Goal: Task Accomplishment & Management: Use online tool/utility

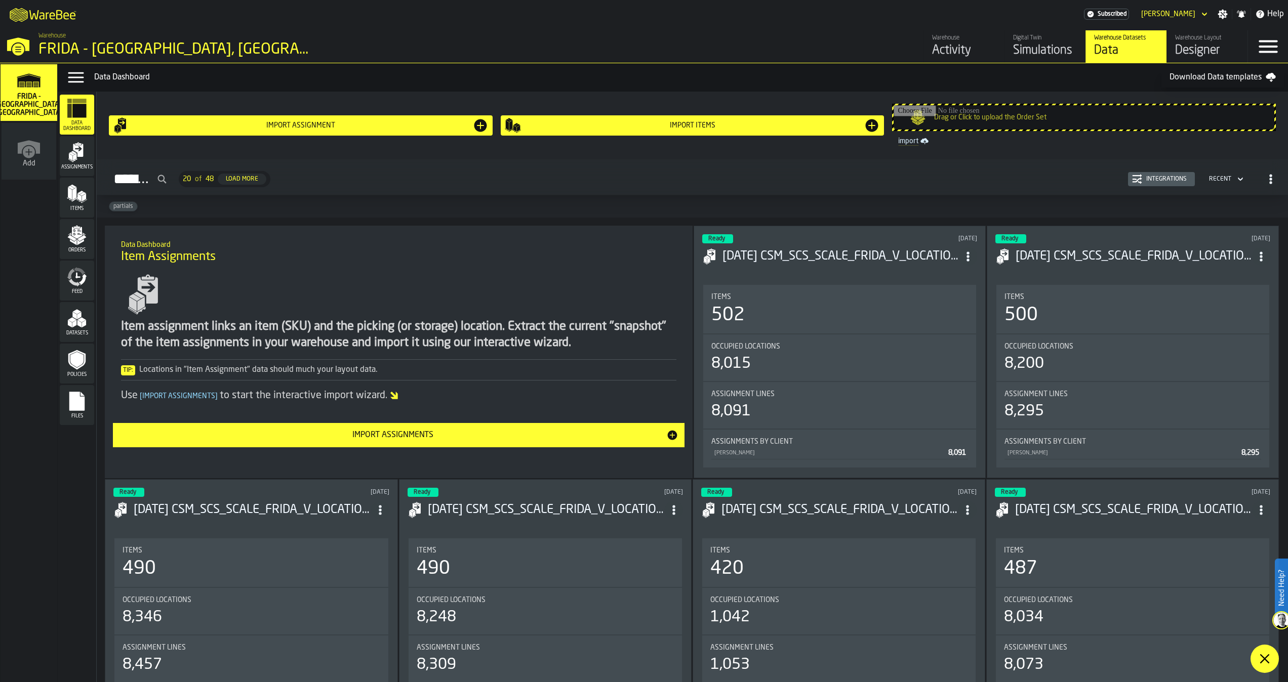
click at [262, 179] on div "Load More" at bounding box center [242, 179] width 41 height 7
click at [413, 432] on div "Import Assignments" at bounding box center [392, 435] width 547 height 12
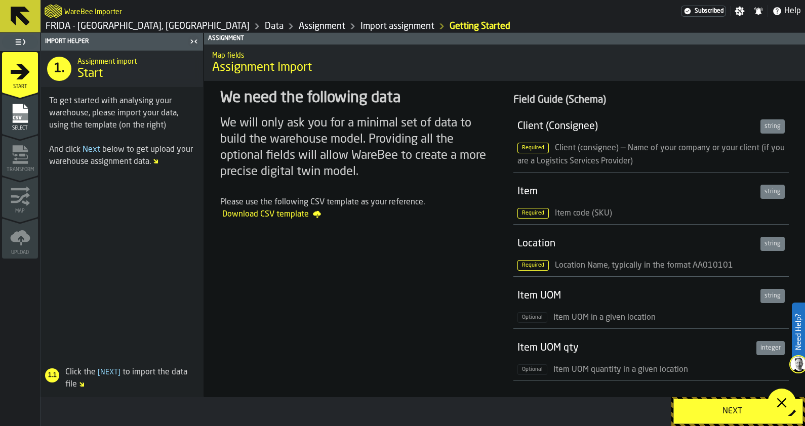
click at [529, 213] on span "Required" at bounding box center [532, 213] width 31 height 11
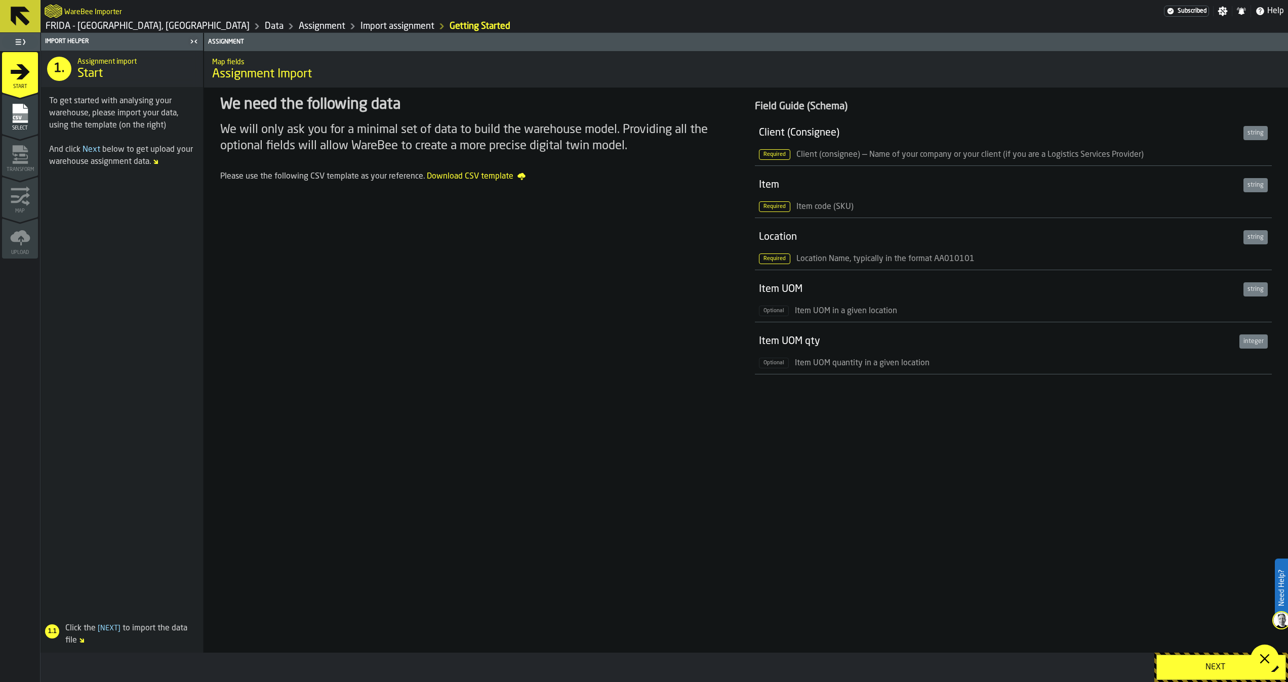
click at [1041, 204] on div "Required Item code (SKU)" at bounding box center [1013, 206] width 509 height 13
click at [479, 179] on span "Download CSV template" at bounding box center [476, 177] width 99 height 12
click at [422, 323] on div "We need the following data We will only ask you for a minimal set of data to bu…" at bounding box center [479, 237] width 534 height 298
click at [778, 203] on span "Required" at bounding box center [774, 207] width 31 height 11
click at [806, 208] on span "Item code (SKU)" at bounding box center [824, 207] width 57 height 8
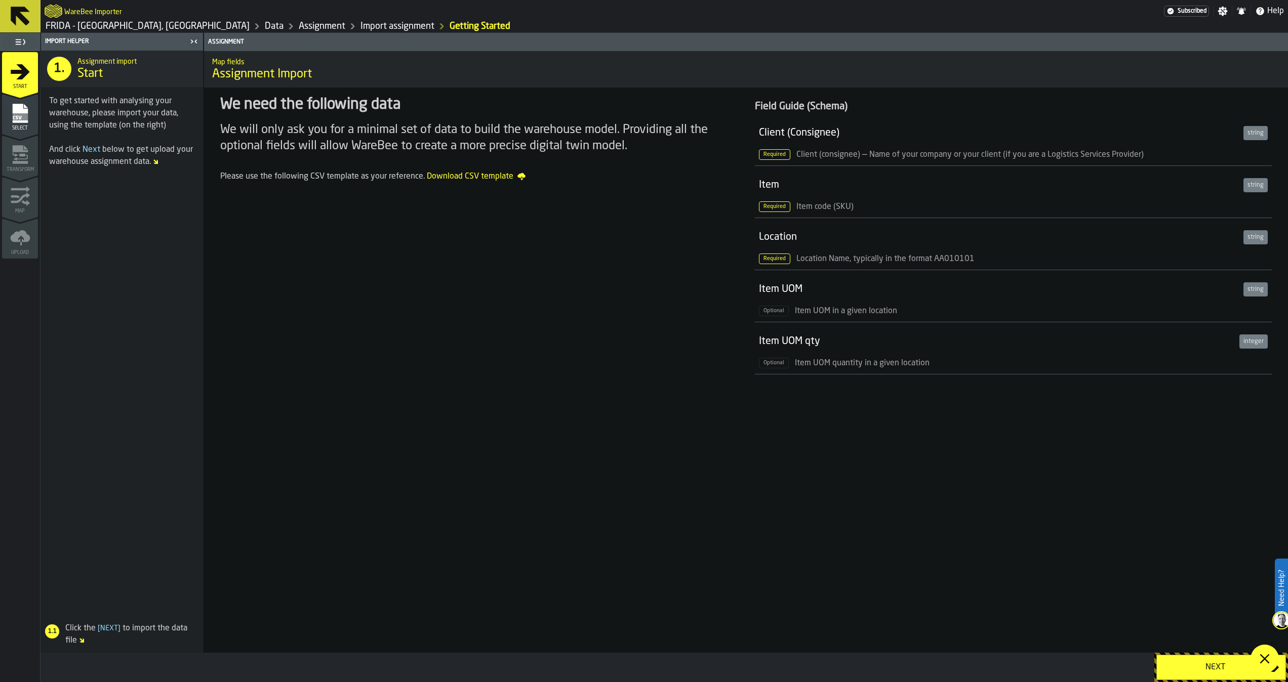
click at [768, 206] on span "Required" at bounding box center [774, 207] width 31 height 11
click at [4, 236] on div "Upload" at bounding box center [20, 242] width 36 height 28
click at [10, 238] on icon "menu Upload" at bounding box center [20, 238] width 20 height 20
click at [27, 126] on span "Select" at bounding box center [20, 129] width 36 height 6
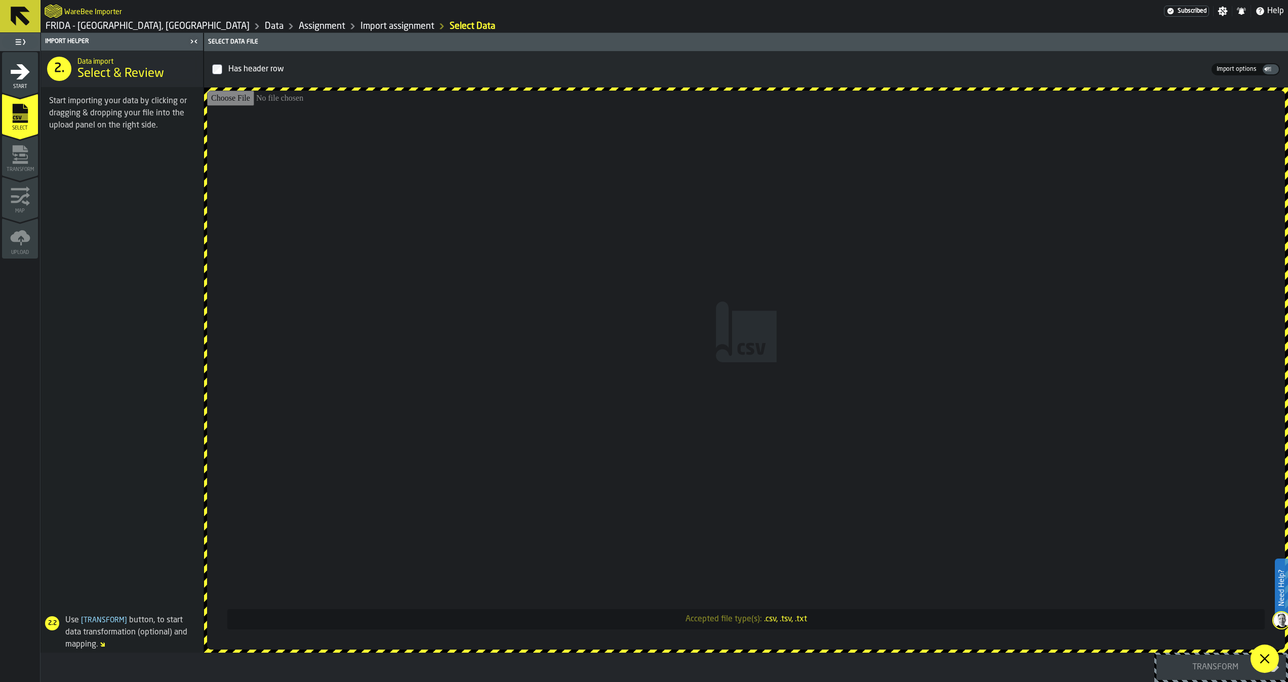
drag, startPoint x: 276, startPoint y: 146, endPoint x: 104, endPoint y: 246, distance: 198.8
click at [104, 246] on span at bounding box center [122, 375] width 162 height 463
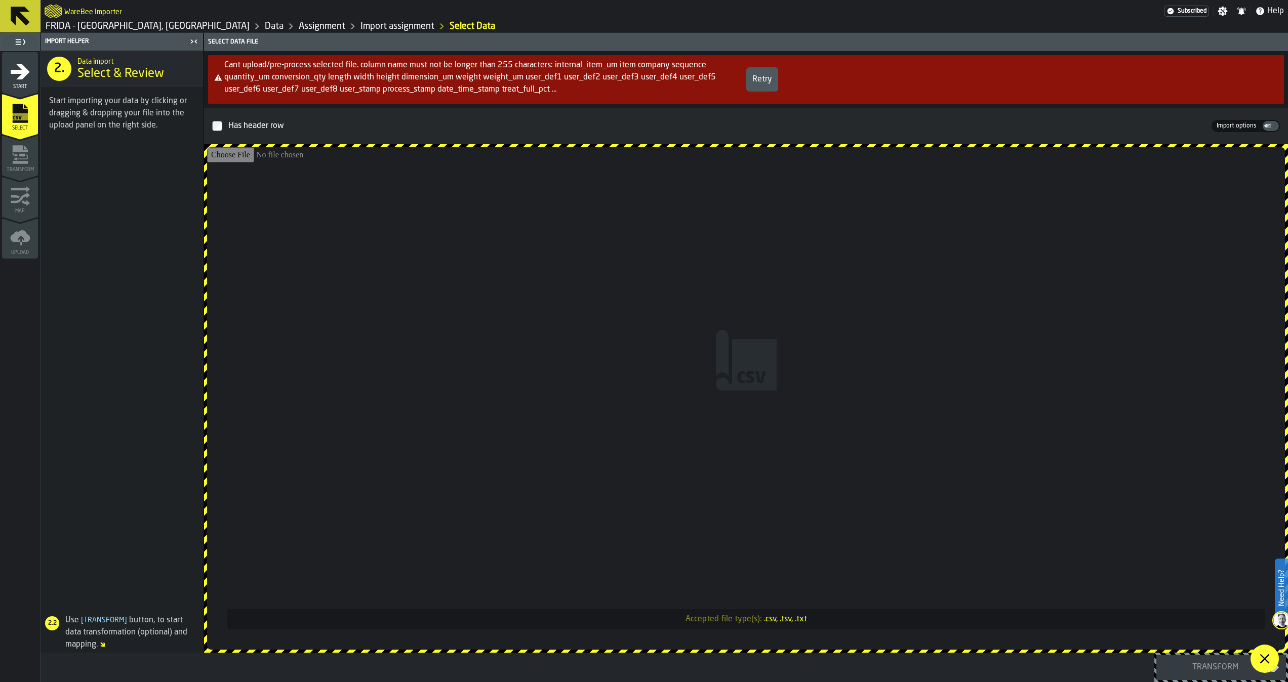
click at [766, 71] on button "Retry" at bounding box center [762, 79] width 32 height 24
click at [382, 294] on input "Accepted file type(s): .csv, .tsv, .txt" at bounding box center [746, 398] width 1078 height 503
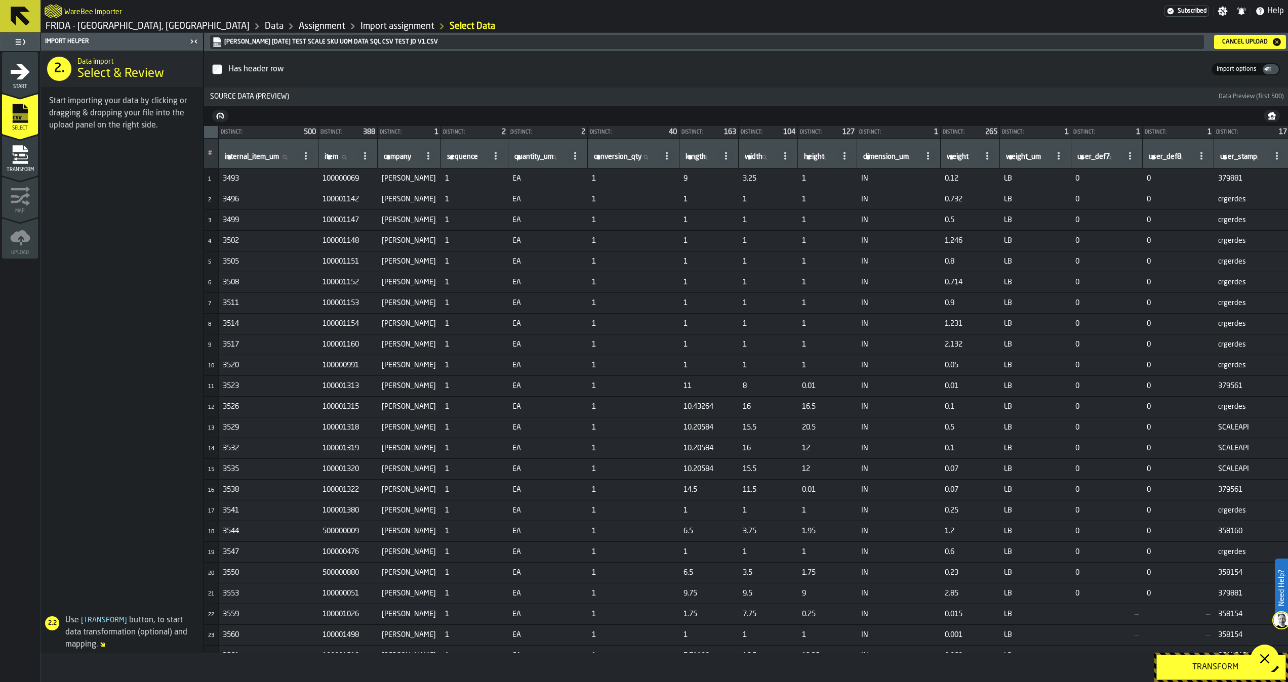
click at [112, 617] on span "[ Transform ]" at bounding box center [104, 620] width 50 height 7
click at [1276, 618] on img at bounding box center [1281, 621] width 16 height 16
click at [1282, 624] on img at bounding box center [1281, 621] width 16 height 16
click at [1205, 671] on div "Transform" at bounding box center [1215, 668] width 104 height 12
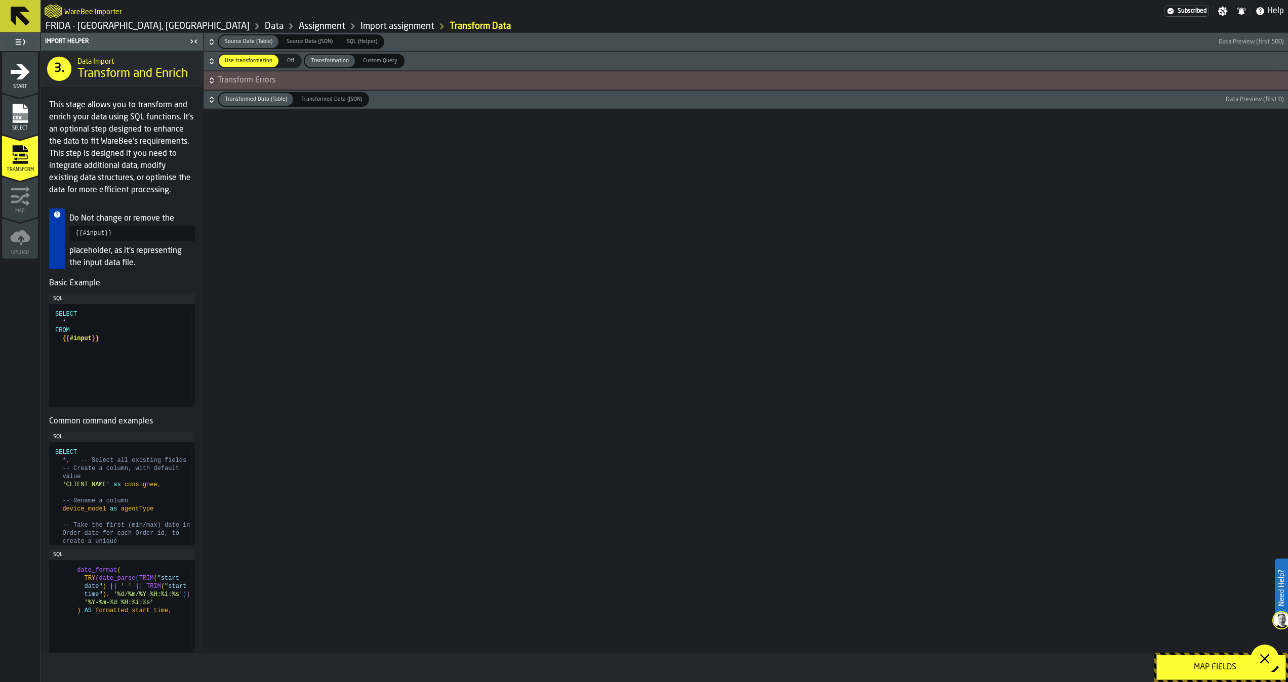
click at [1205, 671] on div "Map fields" at bounding box center [1215, 668] width 104 height 12
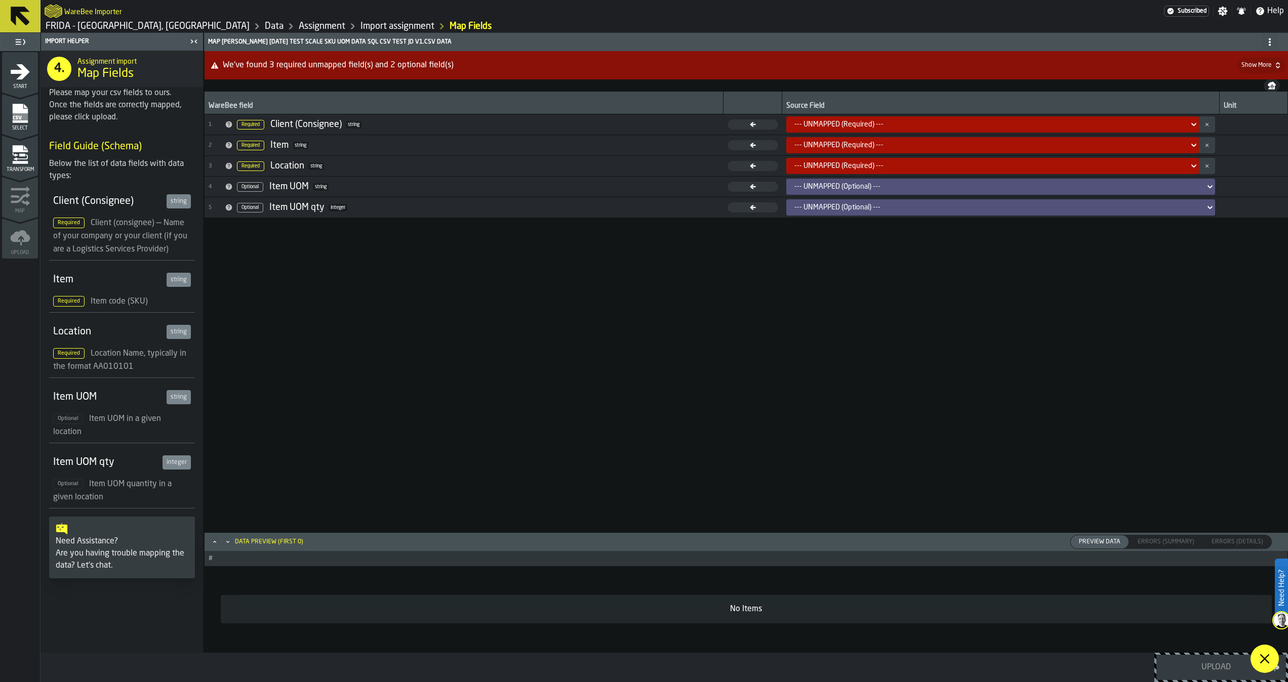
click at [1287, 596] on div "Need Help?" at bounding box center [1281, 588] width 13 height 59
click at [1277, 619] on img at bounding box center [1281, 621] width 16 height 16
click at [1281, 585] on label "Need Help?" at bounding box center [1281, 588] width 11 height 57
click at [1280, 611] on label "Need Help?" at bounding box center [1281, 588] width 11 height 57
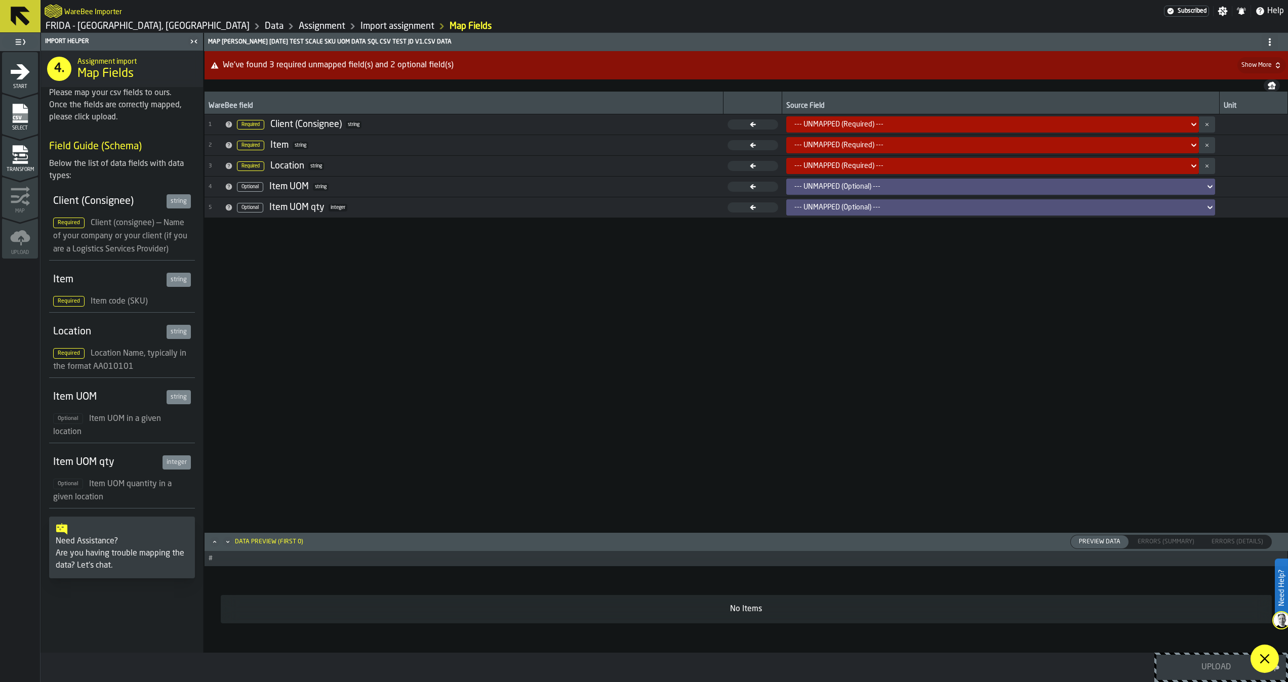
click at [1283, 618] on img at bounding box center [1281, 621] width 16 height 16
click at [1283, 574] on label "Need Help?" at bounding box center [1281, 588] width 11 height 57
click at [1280, 566] on label "Need Help?" at bounding box center [1281, 588] width 11 height 57
click at [1014, 468] on div "WareBee field Source Field Unit 1 Required Client (Consignee) string --- UNMAPP…" at bounding box center [746, 318] width 1083 height 453
click at [1278, 615] on img at bounding box center [1281, 621] width 16 height 16
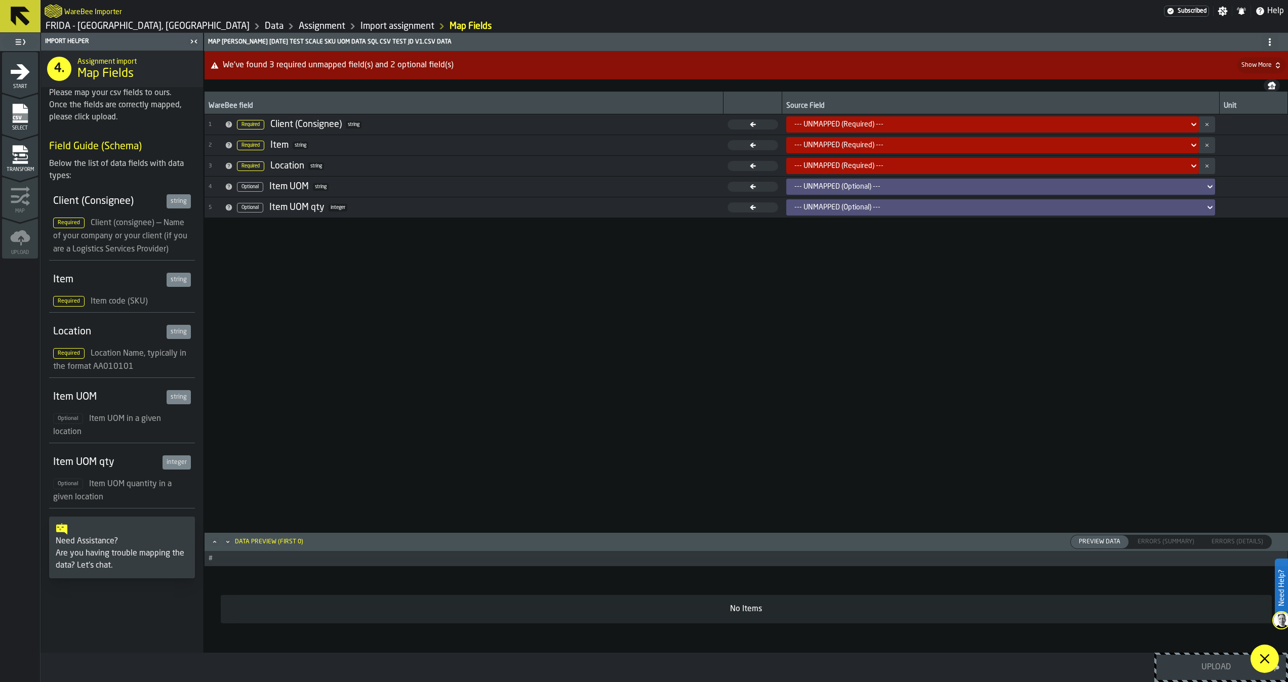
click at [1287, 625] on html "Need Help? WareBee Importer Subscribed Settings Notifications Help FRIDA - Jack…" at bounding box center [644, 341] width 1288 height 682
click at [1278, 622] on img at bounding box center [1281, 621] width 16 height 16
click at [1263, 618] on div "No Items" at bounding box center [746, 609] width 1051 height 28
click at [1281, 604] on label "Need Help?" at bounding box center [1281, 588] width 11 height 57
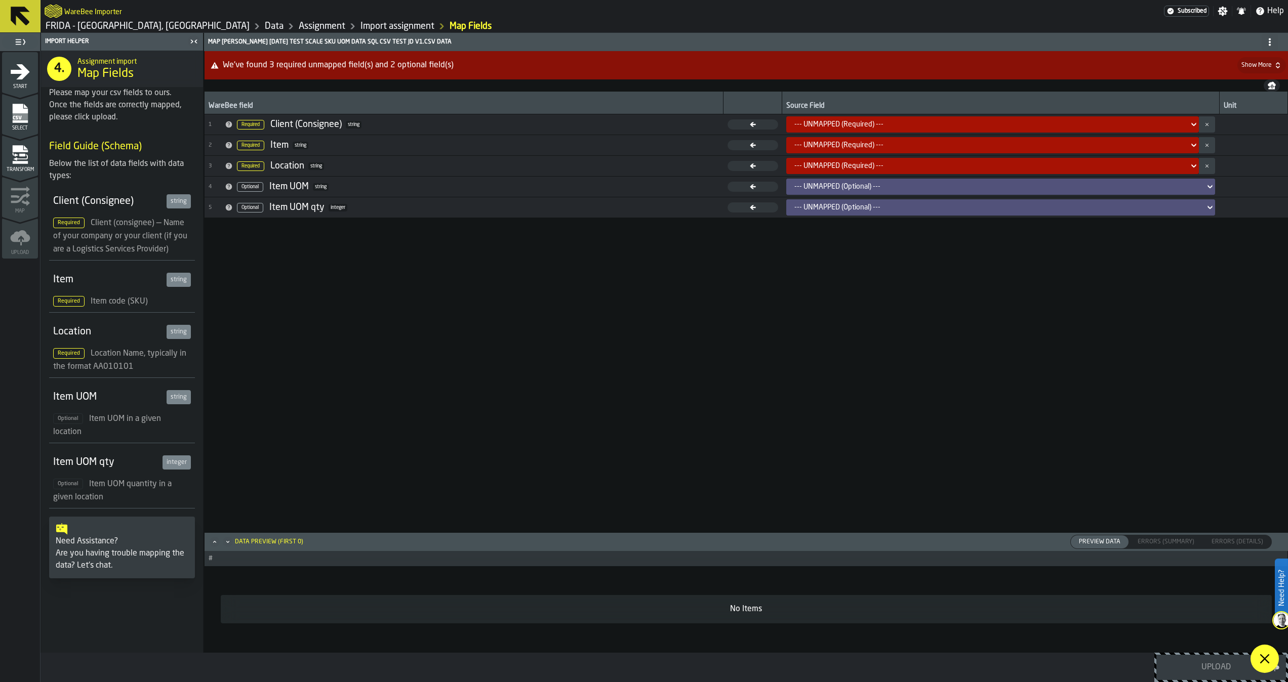
drag, startPoint x: 1281, startPoint y: 604, endPoint x: 1256, endPoint y: 603, distance: 24.8
click at [1256, 603] on div "Need Help? WareBee Importer Subscribed Settings Notifications Help FRIDA - Jack…" at bounding box center [644, 341] width 1288 height 682
click at [1282, 620] on img at bounding box center [1281, 621] width 16 height 16
click at [1273, 620] on img at bounding box center [1281, 621] width 16 height 16
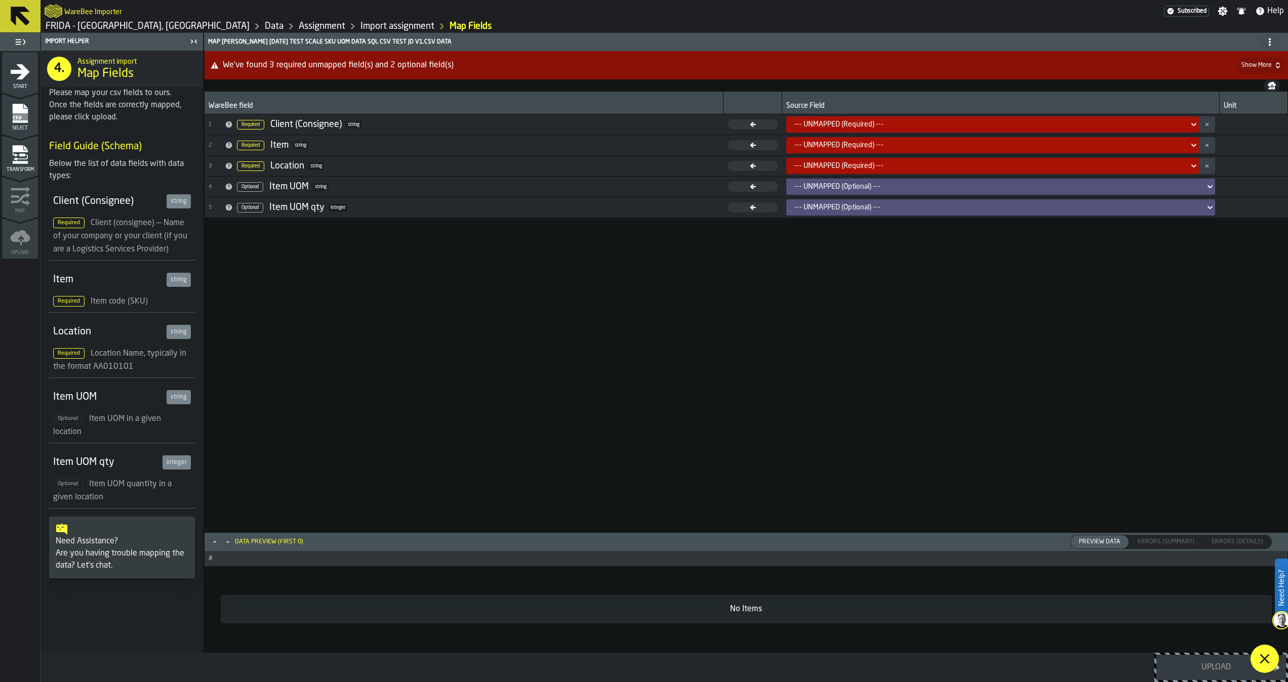
click at [1277, 620] on img at bounding box center [1281, 621] width 16 height 16
click at [1267, 620] on div "No Items" at bounding box center [746, 609] width 1051 height 28
drag, startPoint x: 1267, startPoint y: 620, endPoint x: 1278, endPoint y: 624, distance: 11.9
click at [1278, 624] on img at bounding box center [1281, 621] width 16 height 16
click at [1287, 626] on html "Need Help? WareBee Importer Subscribed Settings Notifications Help FRIDA - Jack…" at bounding box center [644, 341] width 1288 height 682
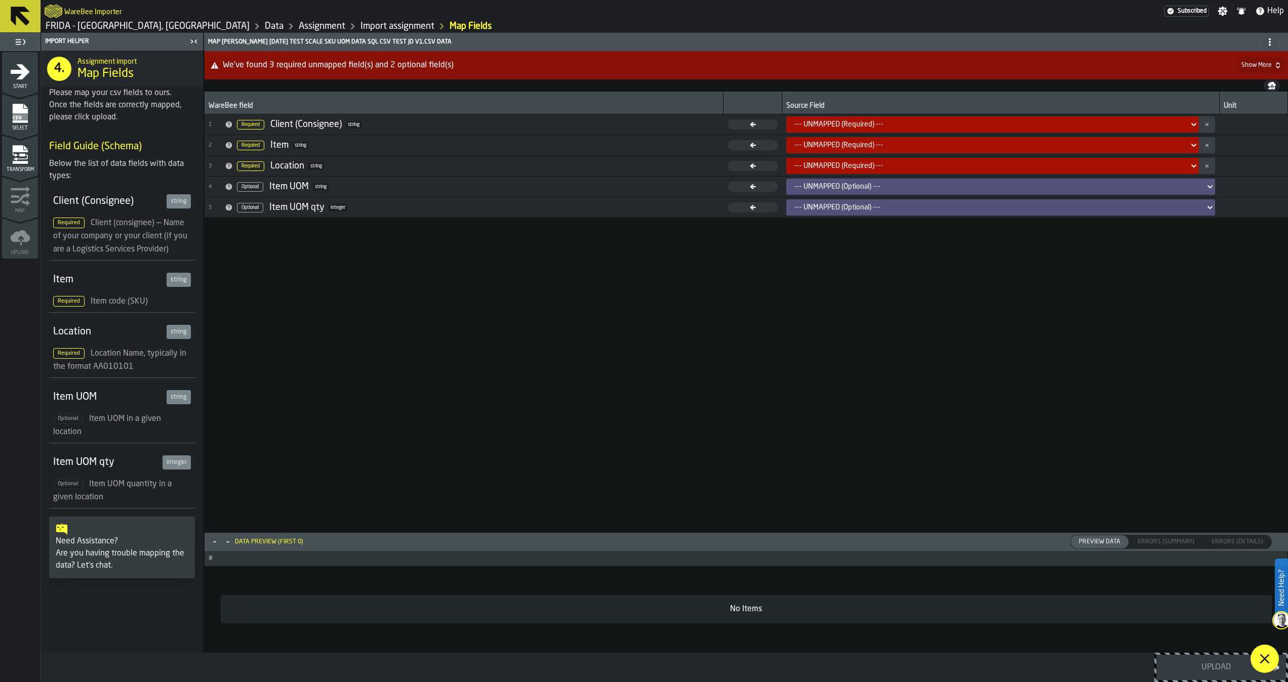
click at [1282, 622] on img at bounding box center [1281, 621] width 16 height 16
click at [1284, 597] on label "Need Help?" at bounding box center [1281, 588] width 11 height 57
click at [1280, 576] on label "Need Help?" at bounding box center [1281, 588] width 11 height 57
click at [1280, 575] on label "Need Help?" at bounding box center [1281, 588] width 11 height 57
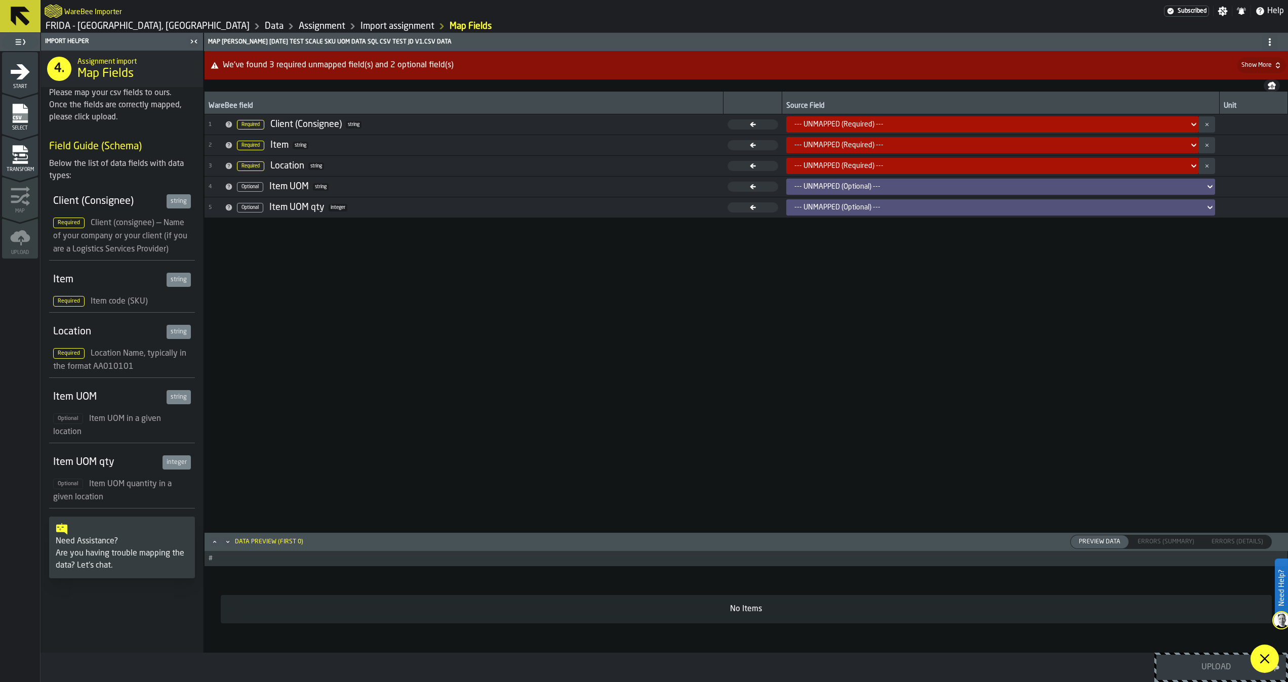
click at [1280, 575] on label "Need Help?" at bounding box center [1281, 588] width 11 height 57
click at [1282, 580] on label "Need Help?" at bounding box center [1281, 588] width 11 height 57
click at [1285, 622] on img at bounding box center [1281, 621] width 16 height 16
click at [1284, 621] on img at bounding box center [1281, 621] width 16 height 16
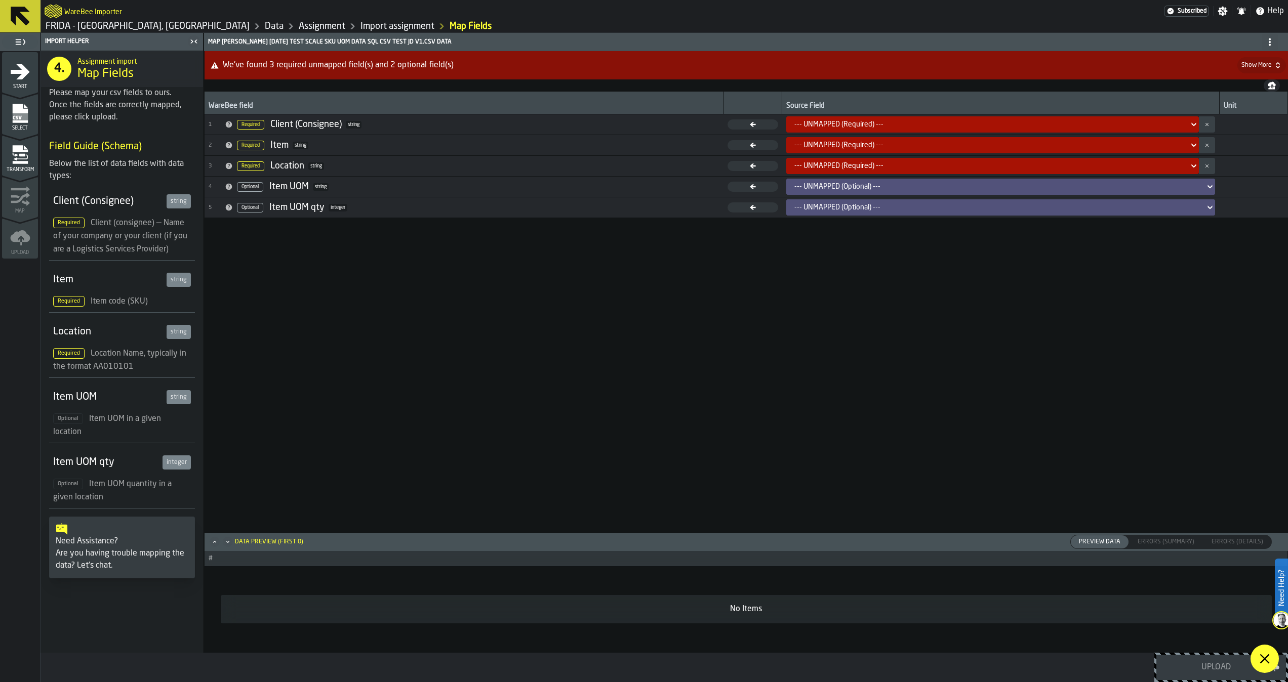
click at [1284, 621] on img at bounding box center [1281, 621] width 16 height 16
click at [1095, 544] on span "Preview Data" at bounding box center [1100, 542] width 50 height 9
click at [1262, 652] on span at bounding box center [1265, 659] width 28 height 28
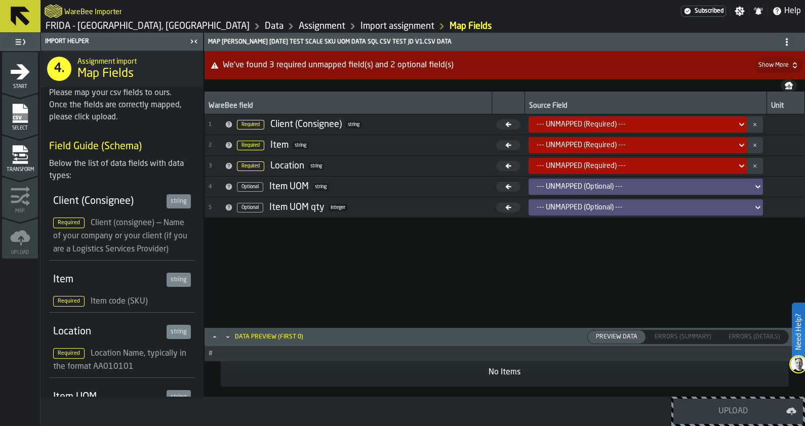
click at [19, 20] on icon at bounding box center [20, 16] width 24 height 24
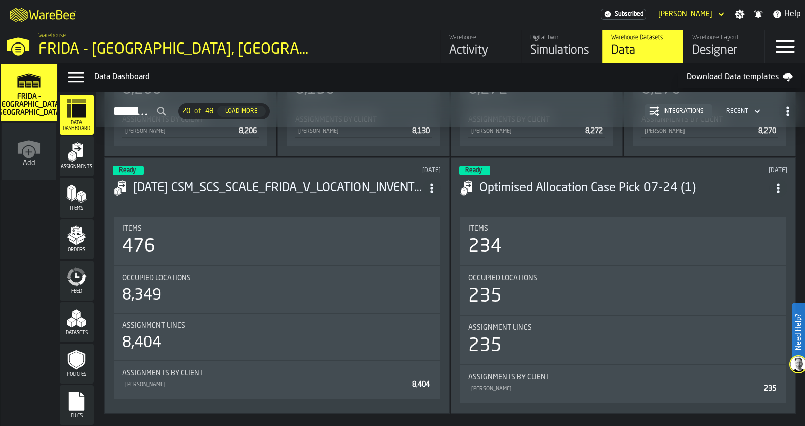
scroll to position [1392, 0]
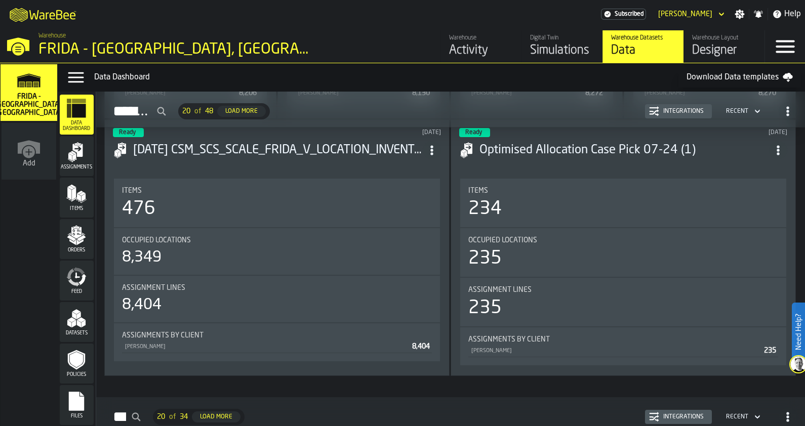
click at [31, 147] on icon "link-to-/wh/new" at bounding box center [29, 152] width 12 height 12
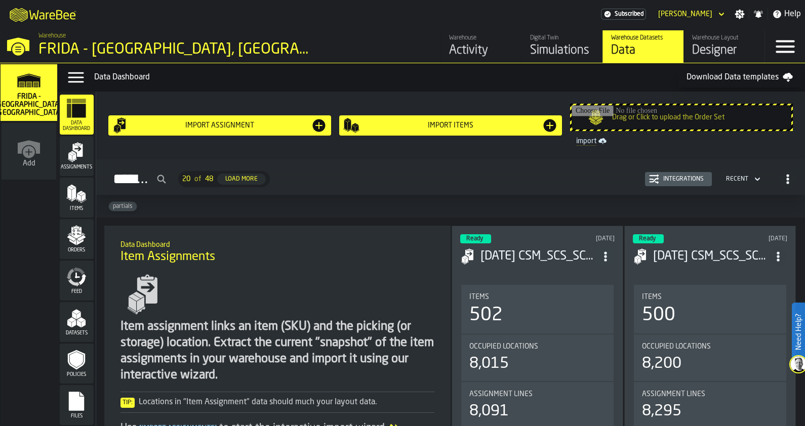
click at [81, 115] on icon "menu Data Dashboard" at bounding box center [79, 111] width 14 height 14
click at [77, 315] on polygon "menu Datasets" at bounding box center [79, 316] width 4 height 8
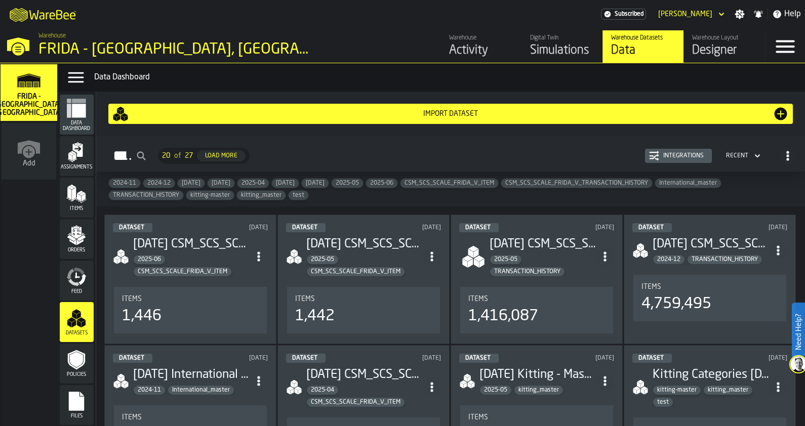
click at [481, 110] on div "Import Dataset" at bounding box center [451, 114] width 644 height 8
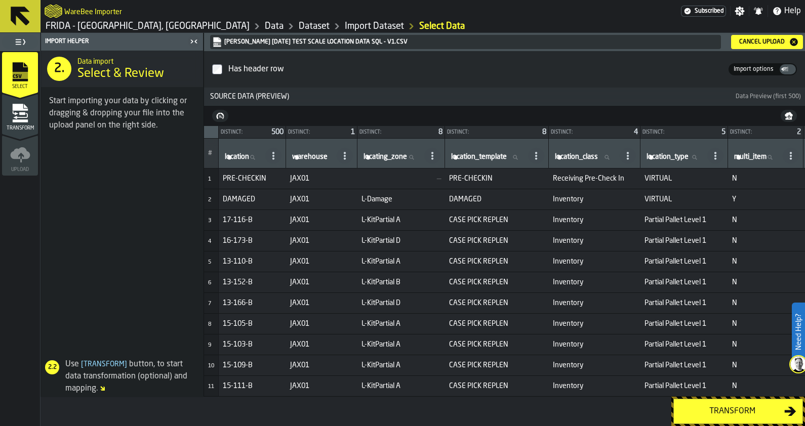
click at [686, 402] on button "Transform" at bounding box center [738, 411] width 130 height 25
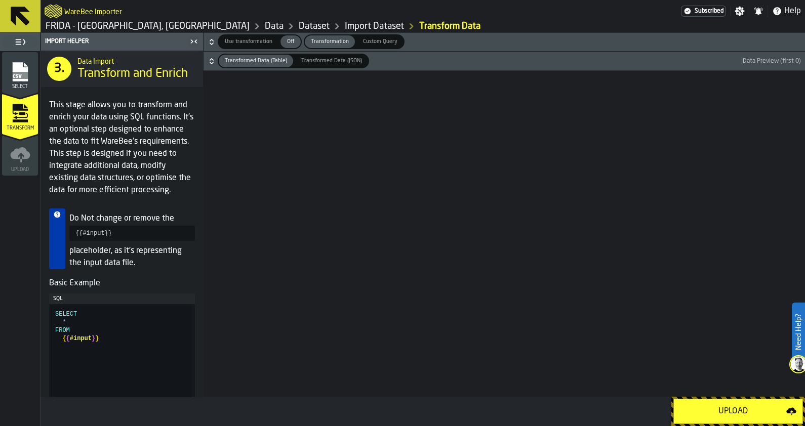
click at [695, 415] on div "Upload" at bounding box center [733, 412] width 106 height 12
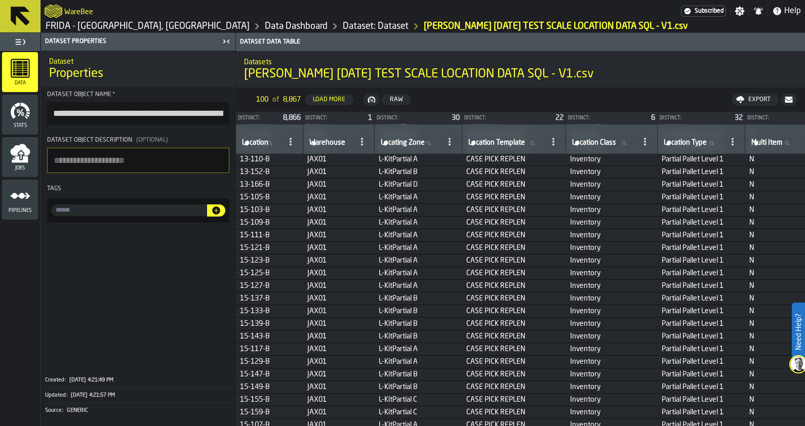
scroll to position [63, 0]
click at [22, 79] on div "Data" at bounding box center [20, 72] width 36 height 28
click at [18, 76] on icon "menu Data" at bounding box center [20, 68] width 19 height 19
click at [26, 44] on div "button-toggle-Toggle Full Menu" at bounding box center [20, 42] width 36 height 14
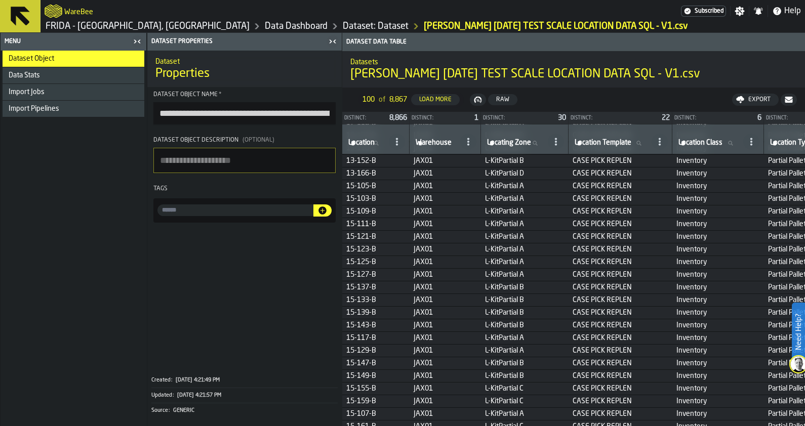
click at [248, 158] on textarea "Dataset object description (Optional)" at bounding box center [244, 160] width 182 height 25
click at [196, 160] on textarea "**********" at bounding box center [244, 160] width 182 height 25
click at [171, 159] on textarea "**********" at bounding box center [244, 160] width 182 height 25
click at [261, 166] on textarea "**********" at bounding box center [244, 160] width 182 height 25
type textarea "**********"
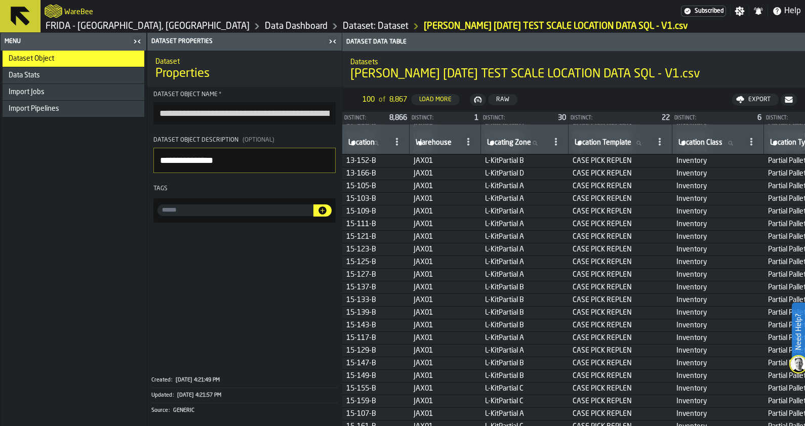
click at [302, 244] on span at bounding box center [244, 298] width 194 height 142
click at [37, 77] on span "Data Stats" at bounding box center [24, 75] width 31 height 8
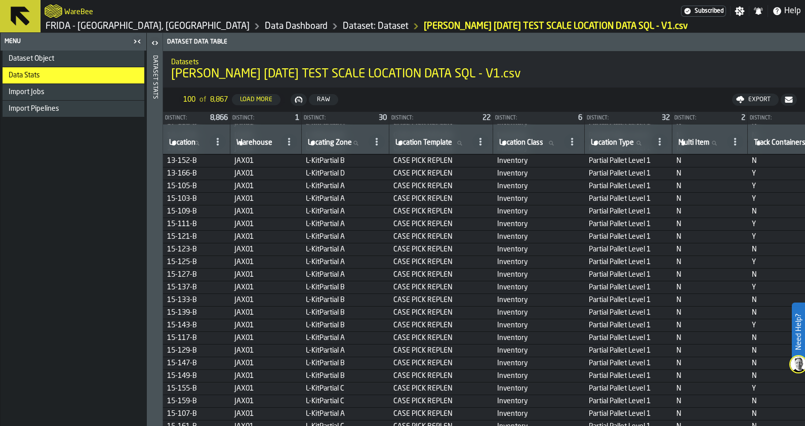
click at [35, 90] on span "Import Jobs" at bounding box center [27, 92] width 36 height 8
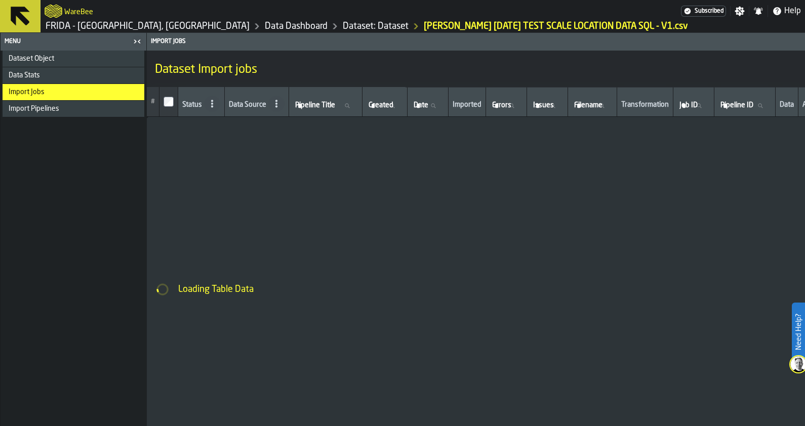
click at [41, 103] on div "Import Pipelines" at bounding box center [74, 109] width 142 height 16
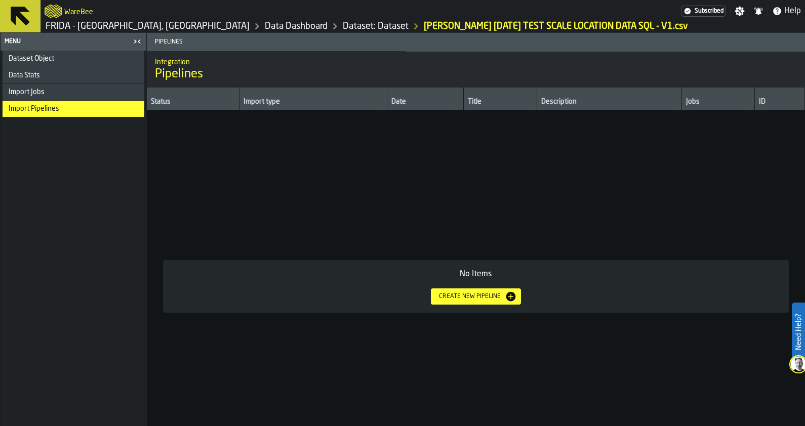
click at [41, 56] on span "Dataset Object" at bounding box center [32, 59] width 46 height 8
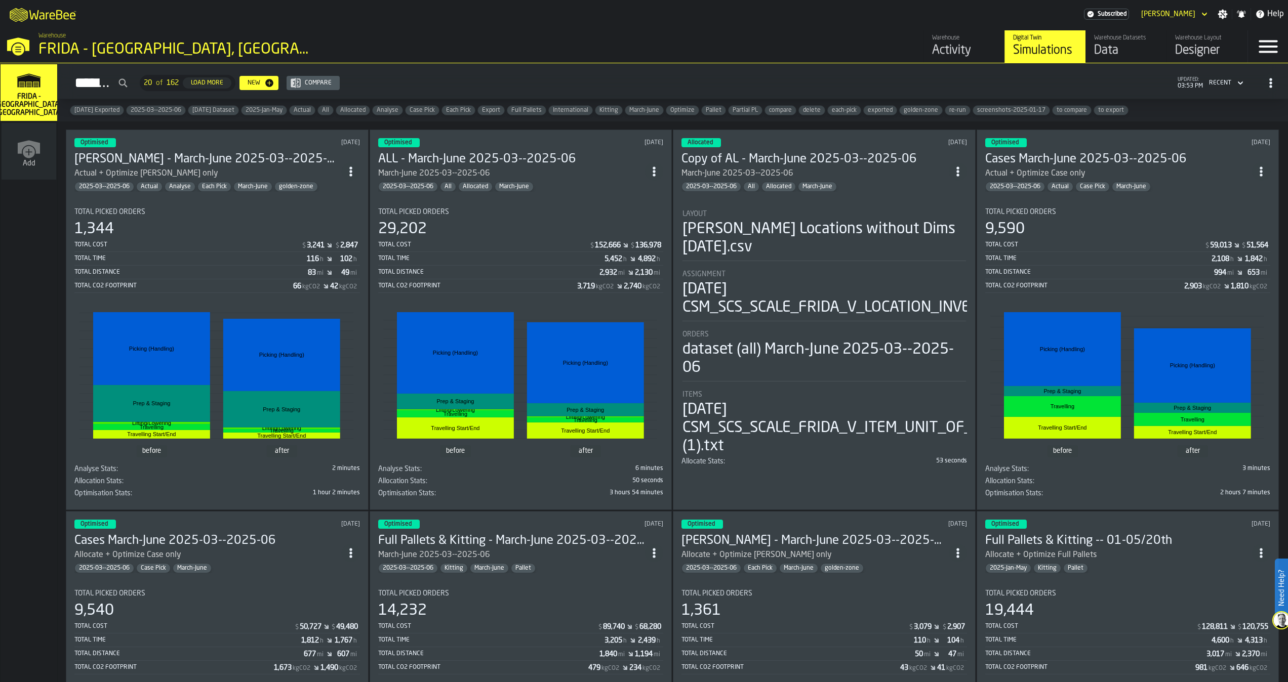
click at [24, 154] on icon "link-to-/wh/new" at bounding box center [29, 152] width 12 height 12
click at [1266, 54] on icon "button-toggle-Menu" at bounding box center [1268, 46] width 24 height 24
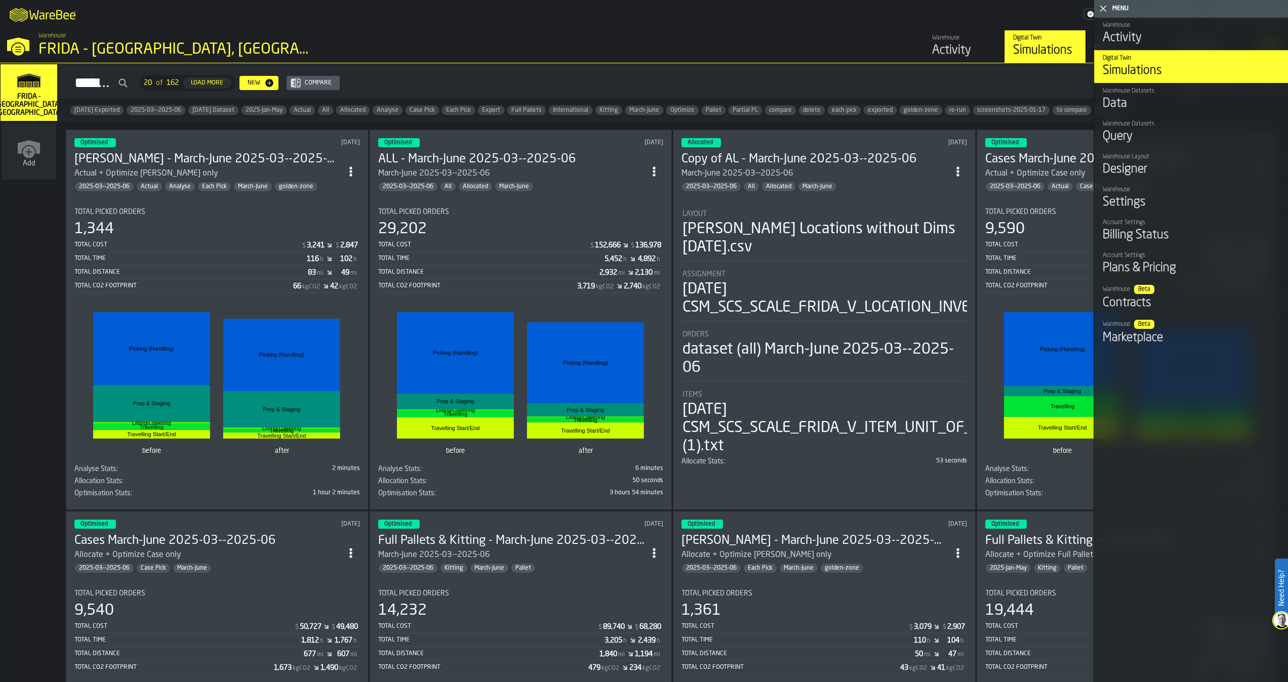
click at [1129, 110] on div "Data" at bounding box center [1191, 104] width 177 height 16
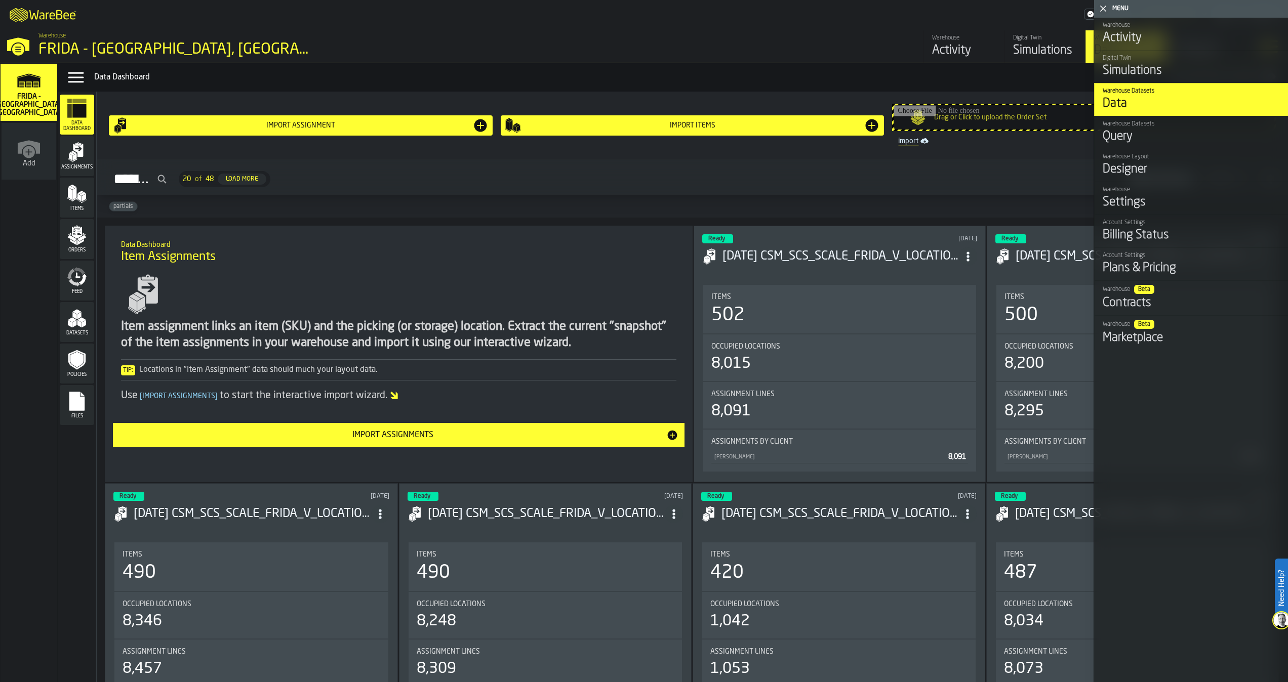
click at [355, 434] on div "Import Assignments" at bounding box center [392, 435] width 547 height 12
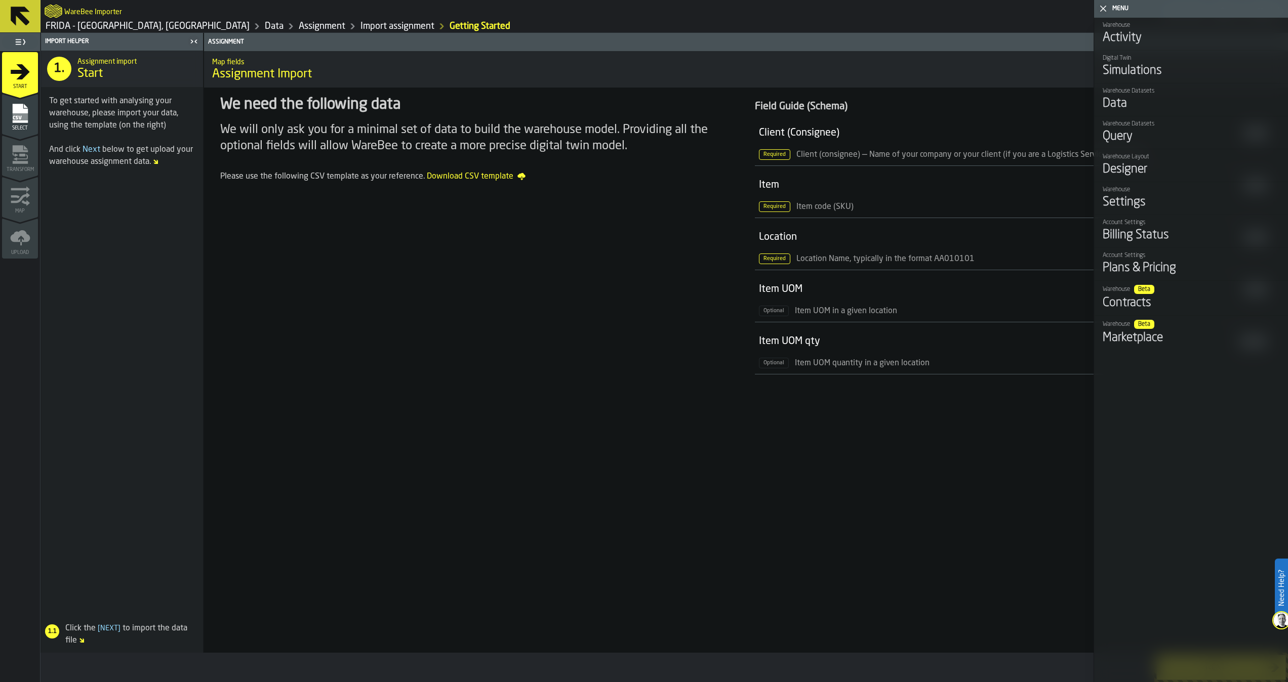
click at [19, 254] on span "Upload" at bounding box center [20, 253] width 36 height 6
click at [16, 237] on icon "menu Upload" at bounding box center [20, 236] width 20 height 12
click at [19, 110] on icon "menu Select" at bounding box center [19, 113] width 15 height 19
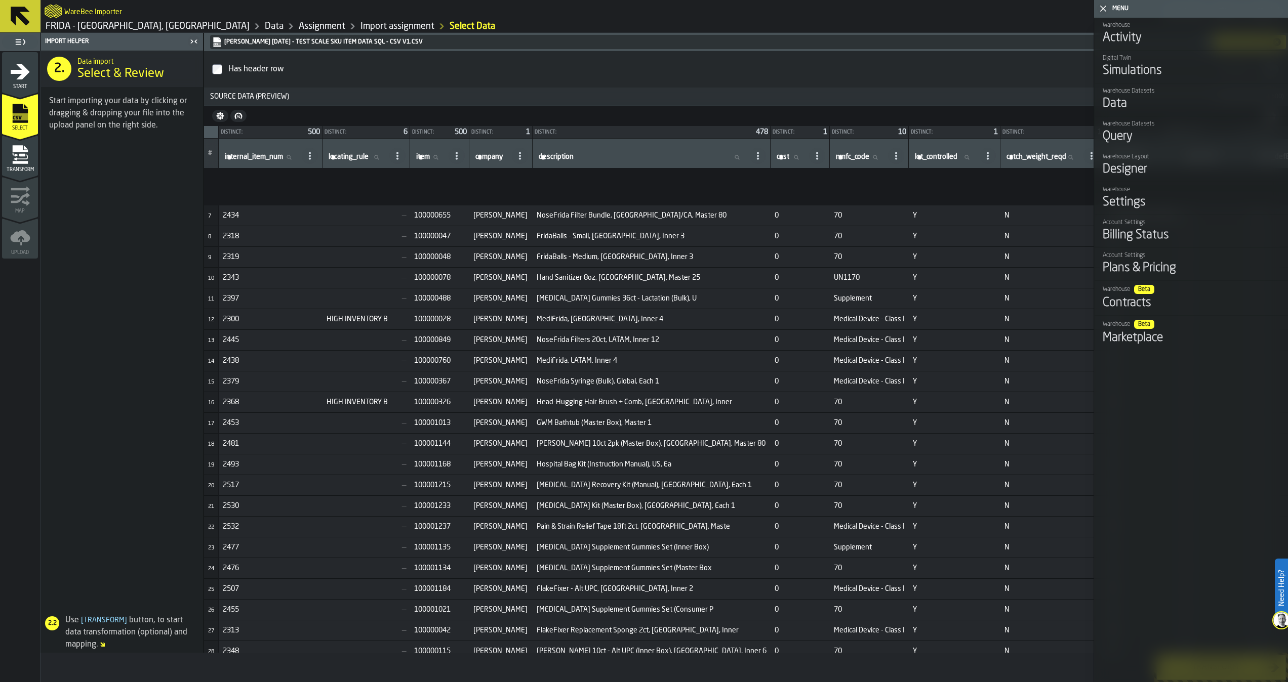
scroll to position [304, 0]
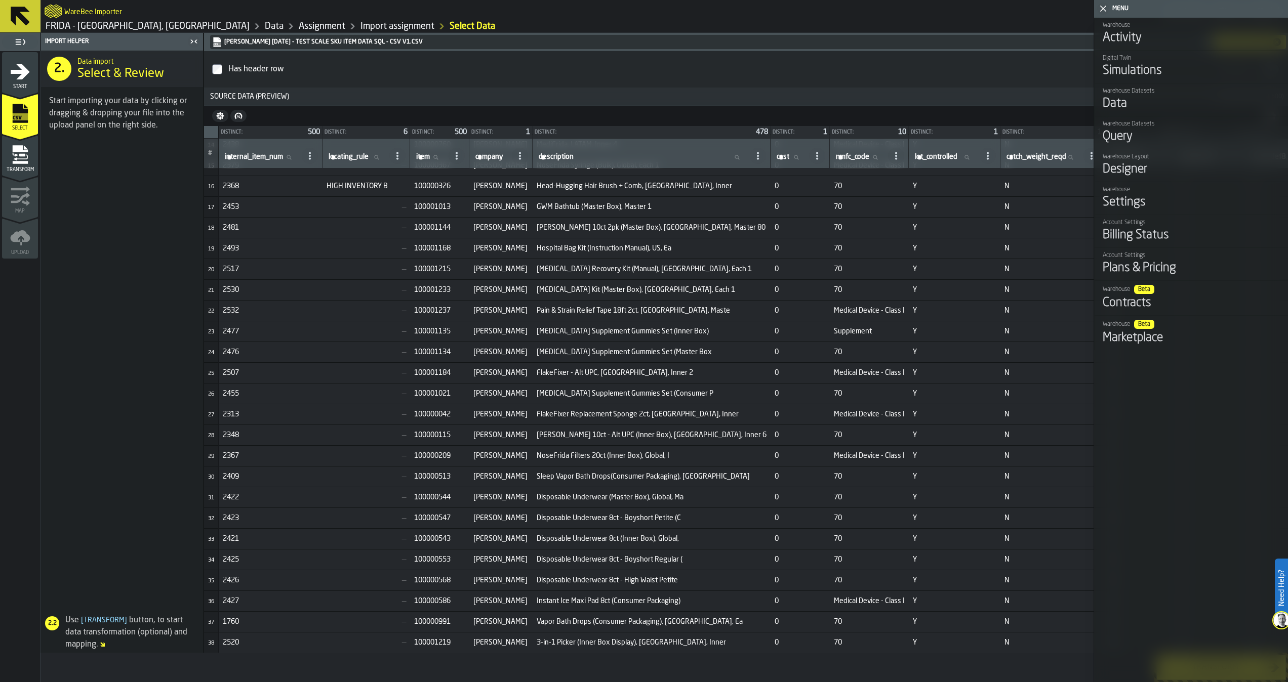
click at [1154, 603] on div "Warehouse Activity Digital Twin Simulations Warehouse Datasets Data Warehouse D…" at bounding box center [1191, 350] width 194 height 665
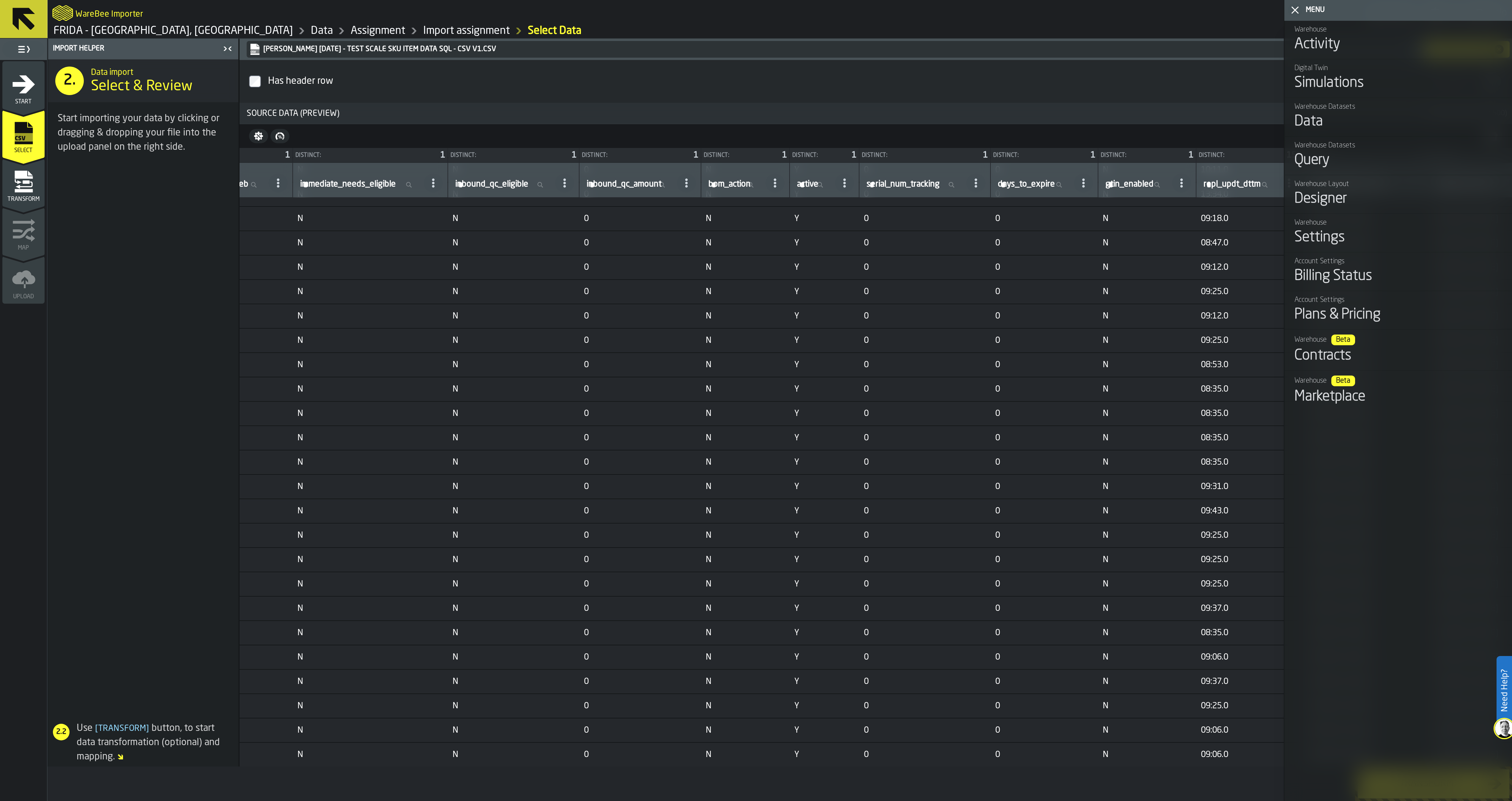
scroll to position [178, 1717]
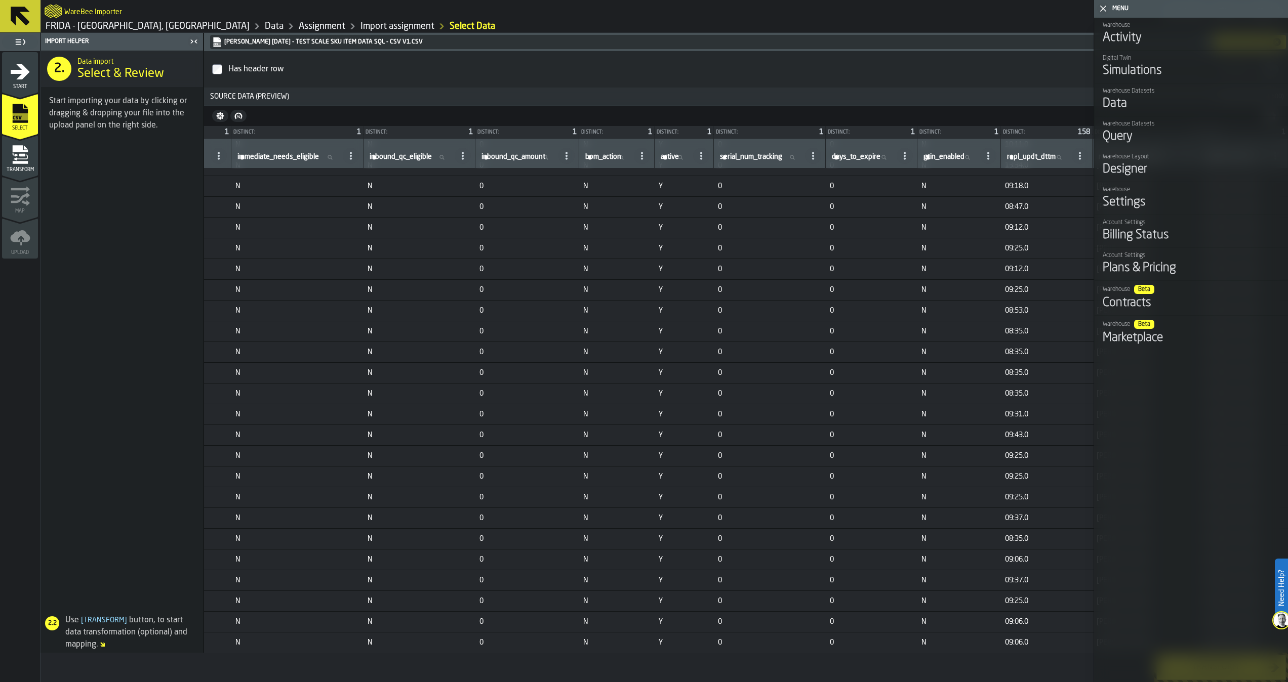
click at [81, 616] on div "Use [ Transform ] button, to start data transformation (optional) and mapping." at bounding box center [120, 633] width 158 height 36
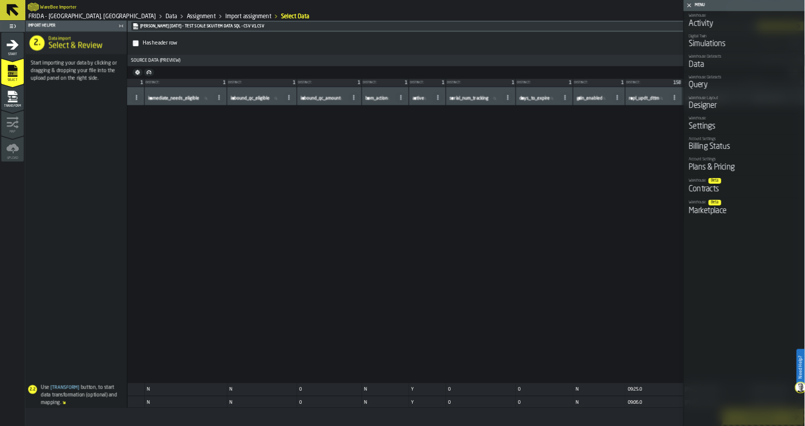
scroll to position [802, 1661]
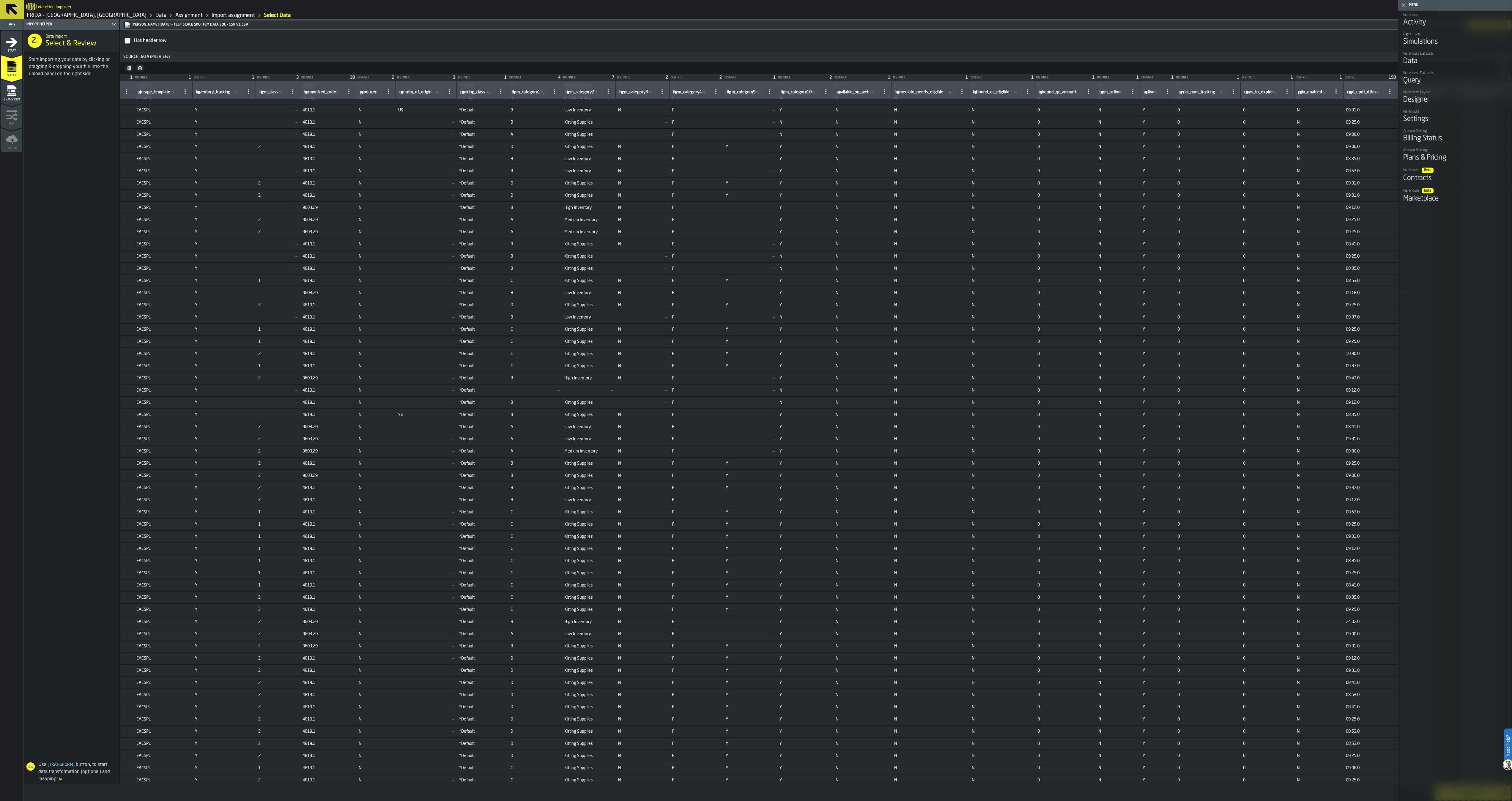
click at [755, 2] on icon "button-toggle-Close me" at bounding box center [1403, 5] width 7 height 7
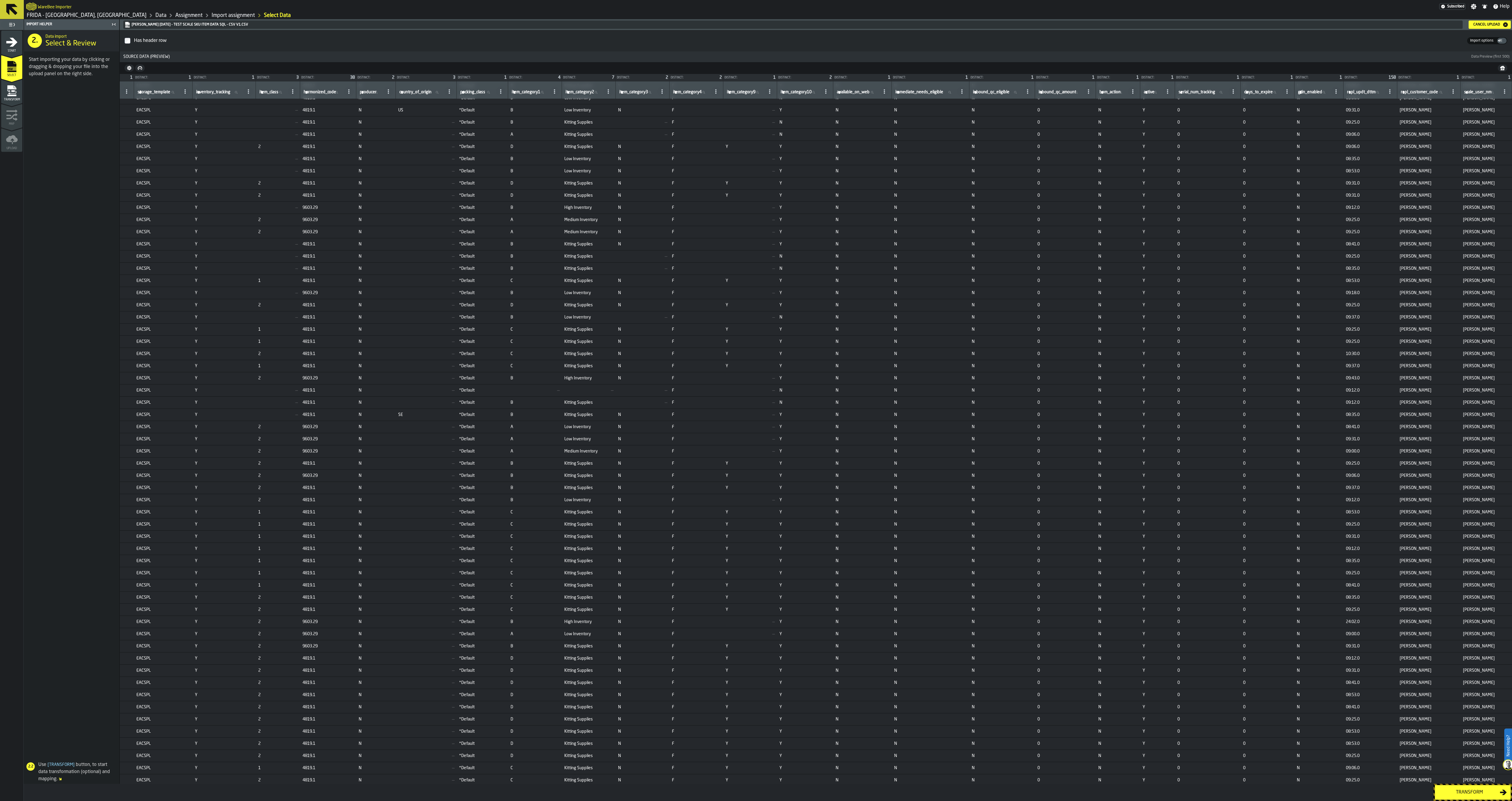
click at [755, 400] on button "Transform" at bounding box center [1473, 792] width 76 height 15
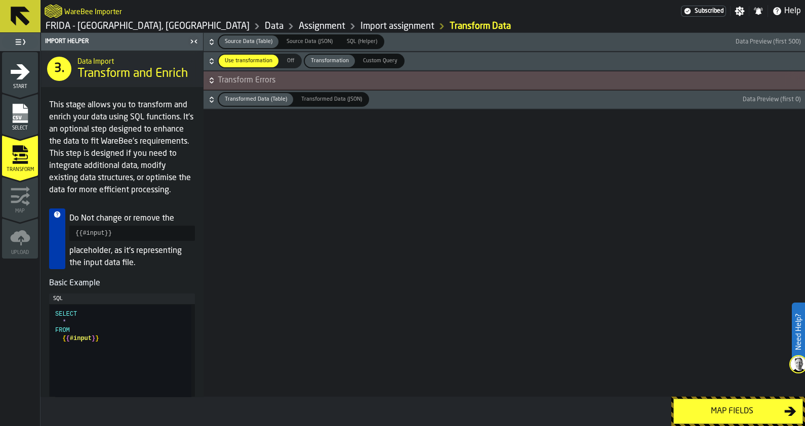
click at [698, 402] on button "Map fields" at bounding box center [738, 411] width 130 height 25
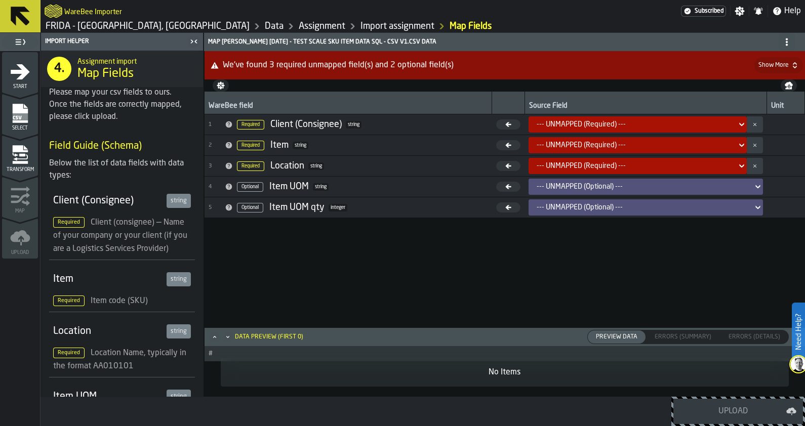
scroll to position [0, 0]
click at [265, 26] on link "Data" at bounding box center [274, 26] width 19 height 11
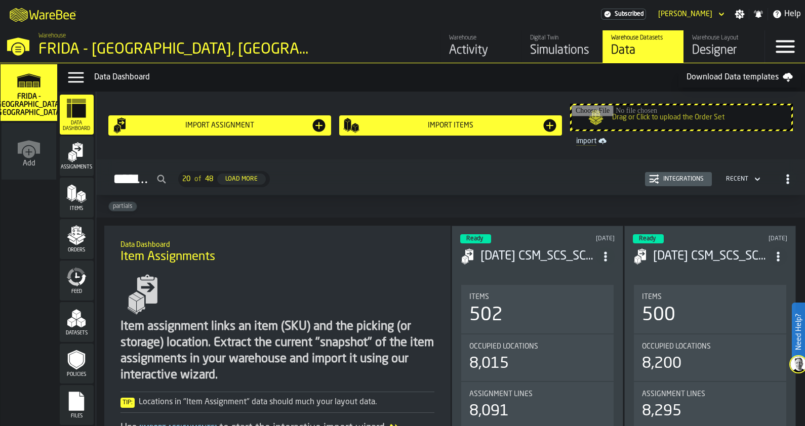
click at [636, 115] on input "Drag or Click to upload the Order Set" at bounding box center [682, 117] width 220 height 24
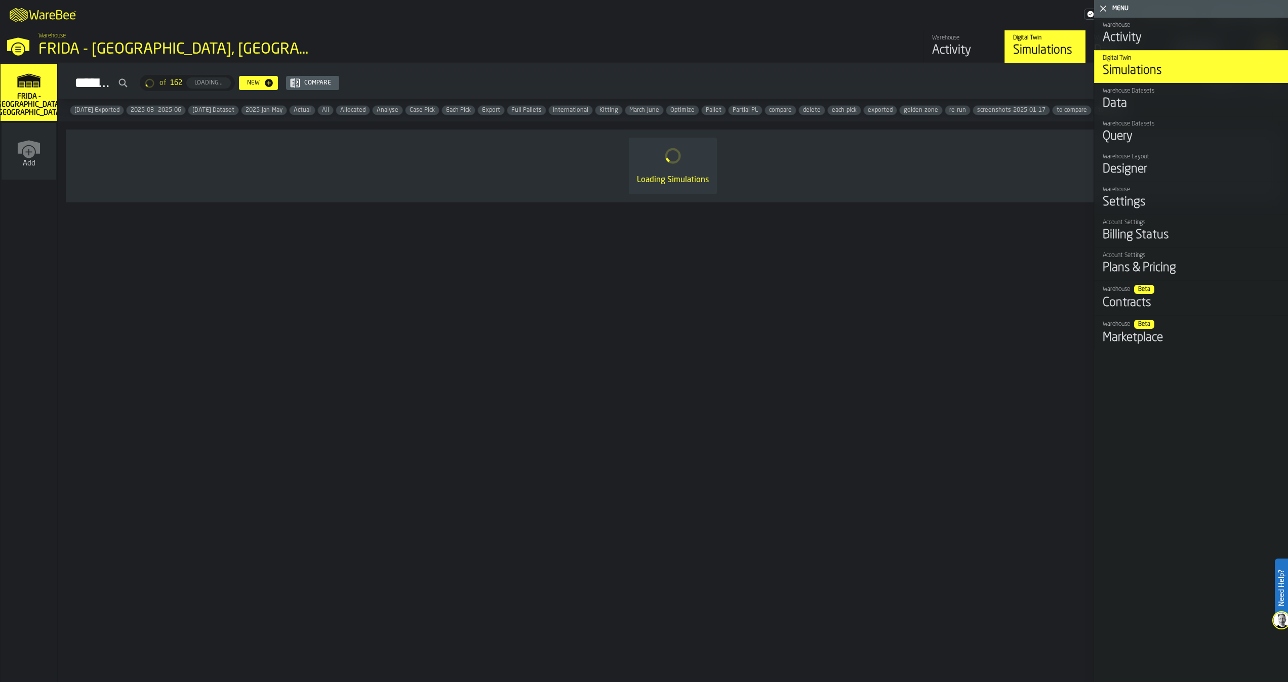
click at [1282, 618] on img at bounding box center [1281, 621] width 16 height 16
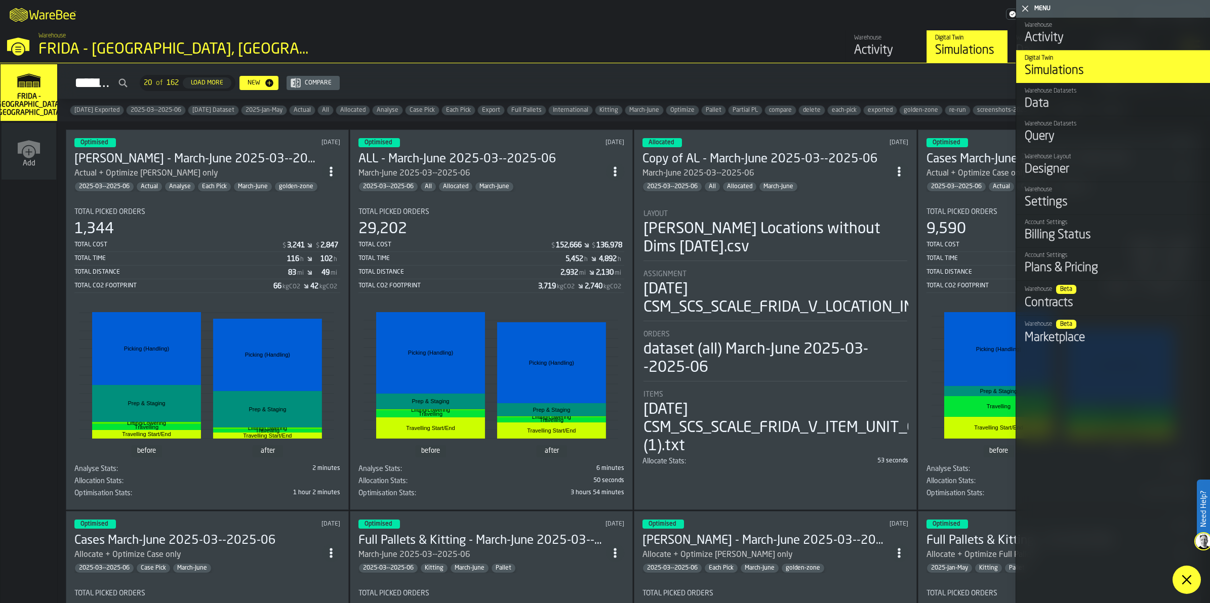
click at [738, 22] on div "M A K I N G W A R E H O U S E S M O R E EF F I C I E N T Subscribed Joseph De M…" at bounding box center [605, 14] width 1210 height 28
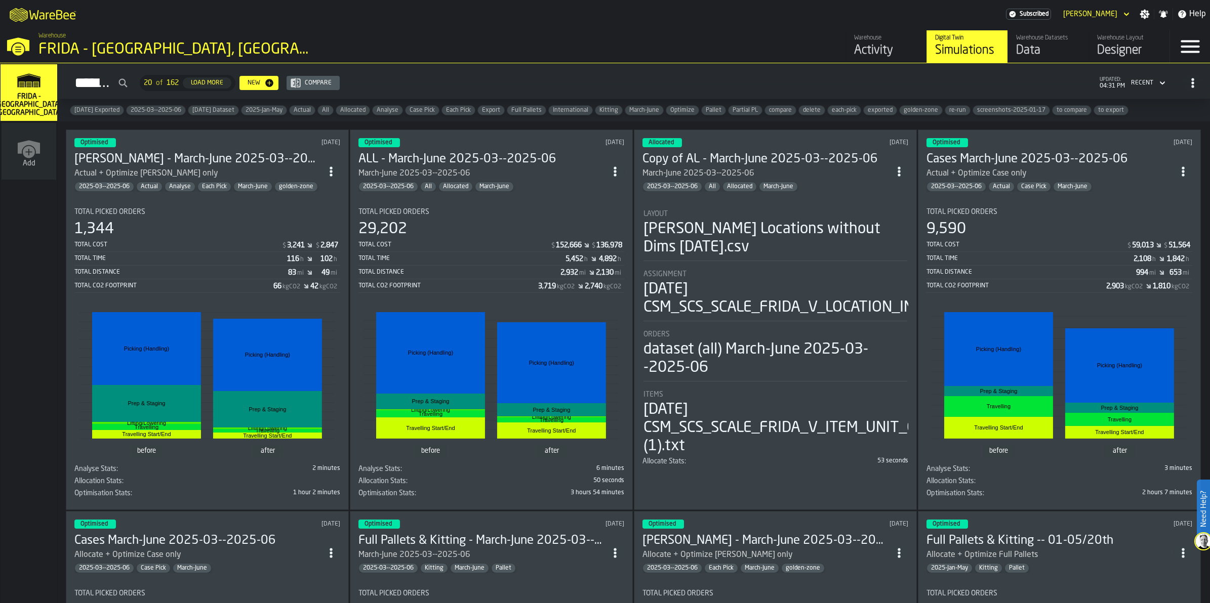
click at [1157, 82] on icon "button-Simulations" at bounding box center [1162, 83] width 10 height 12
click at [633, 80] on div "Simulations 20 of 162 Load More New Compare updated: 04:31 PM Recent" at bounding box center [634, 82] width 1136 height 23
click at [29, 152] on icon "link-to-/wh/new" at bounding box center [29, 147] width 24 height 24
click at [1023, 50] on div "Data" at bounding box center [1048, 51] width 64 height 16
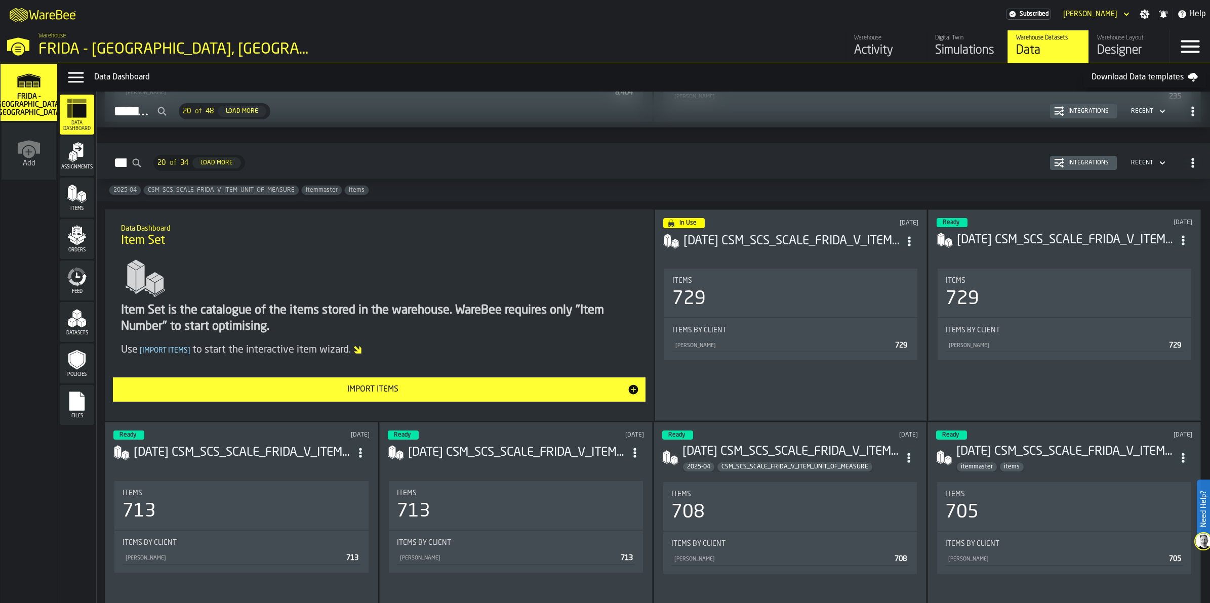
scroll to position [1709, 0]
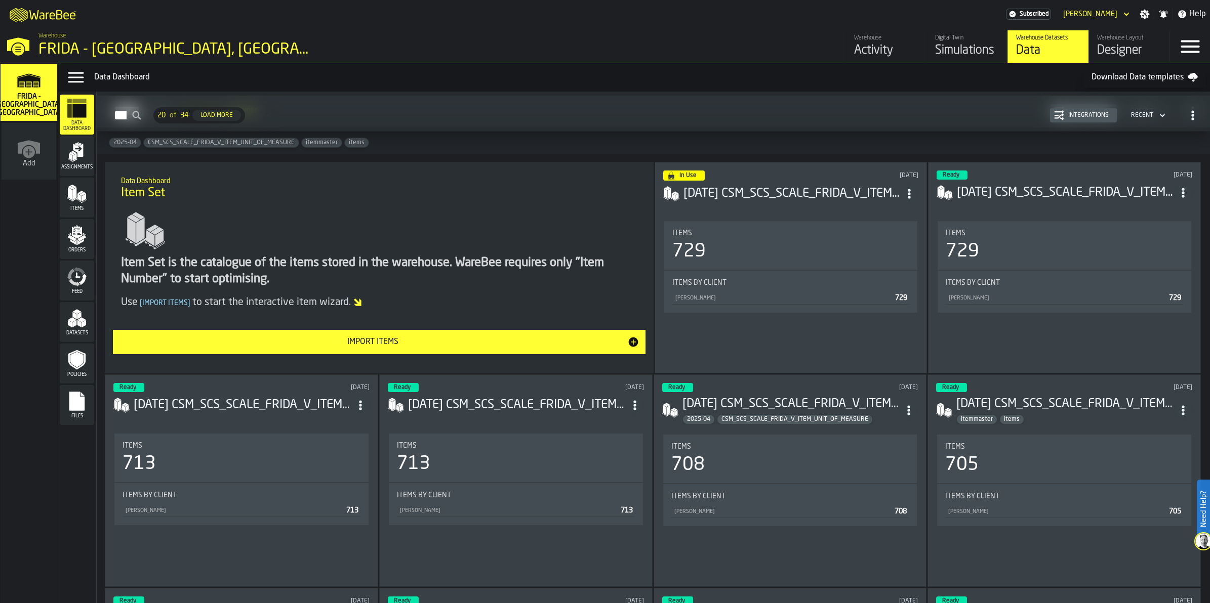
click at [473, 348] on div "Import Items" at bounding box center [373, 342] width 508 height 12
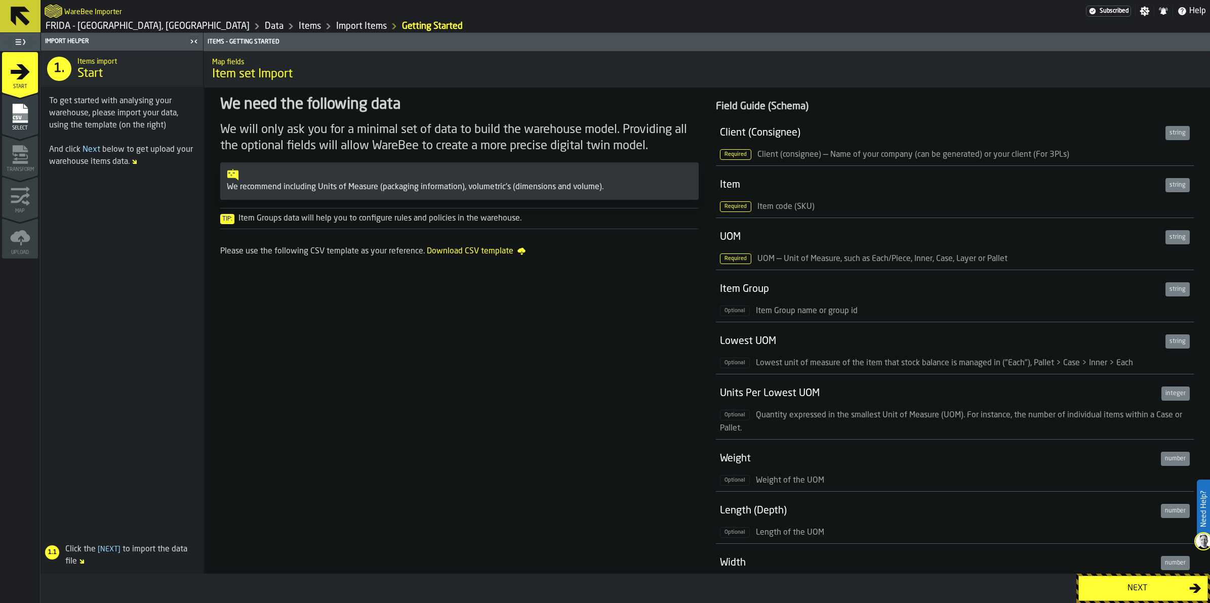
click at [20, 122] on icon "menu Select" at bounding box center [19, 113] width 15 height 19
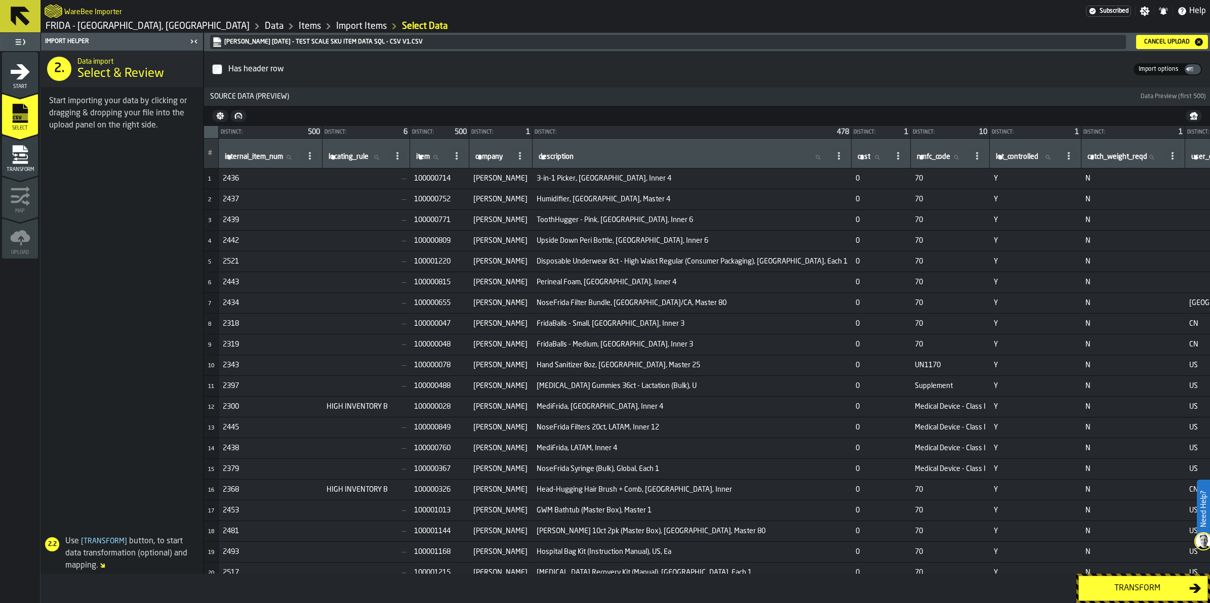
click at [1157, 590] on div "Transform" at bounding box center [1137, 589] width 104 height 12
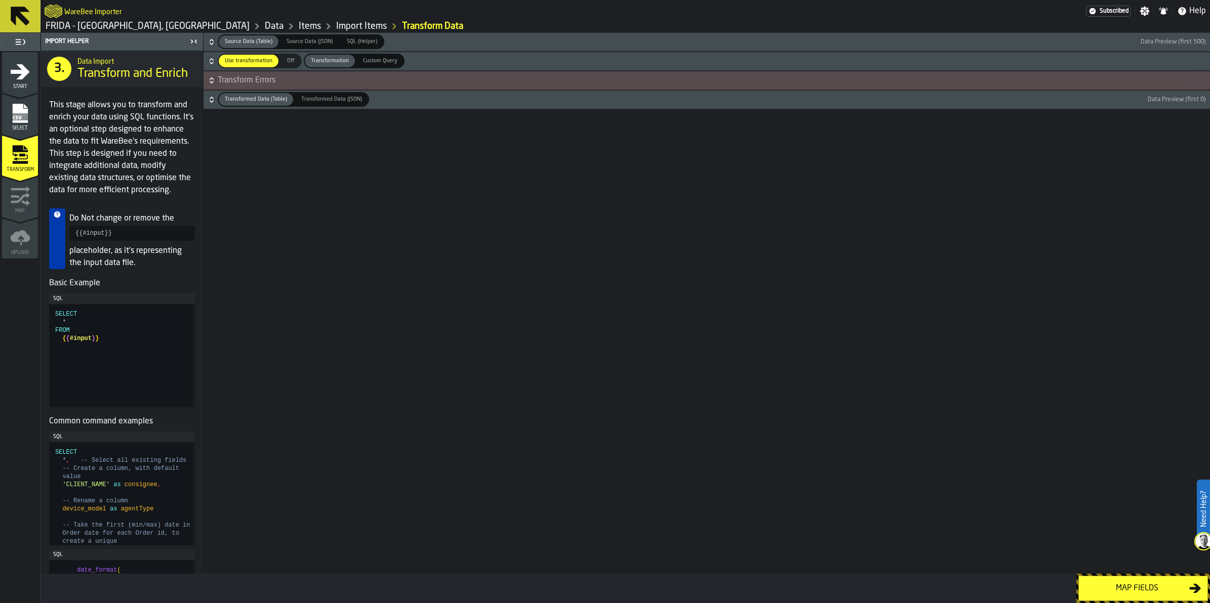
click at [1155, 586] on div "Map fields" at bounding box center [1137, 589] width 104 height 12
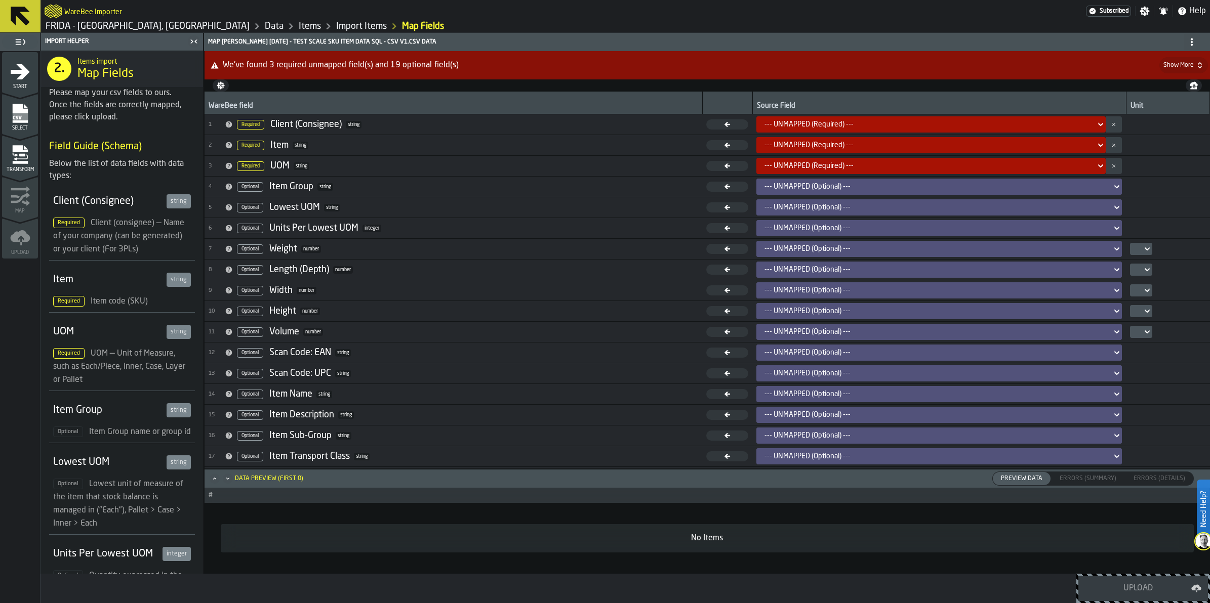
click at [732, 21] on h1 "FRIDA - Jacksonville, FL Data Items Import Items Map Fields" at bounding box center [625, 26] width 1161 height 12
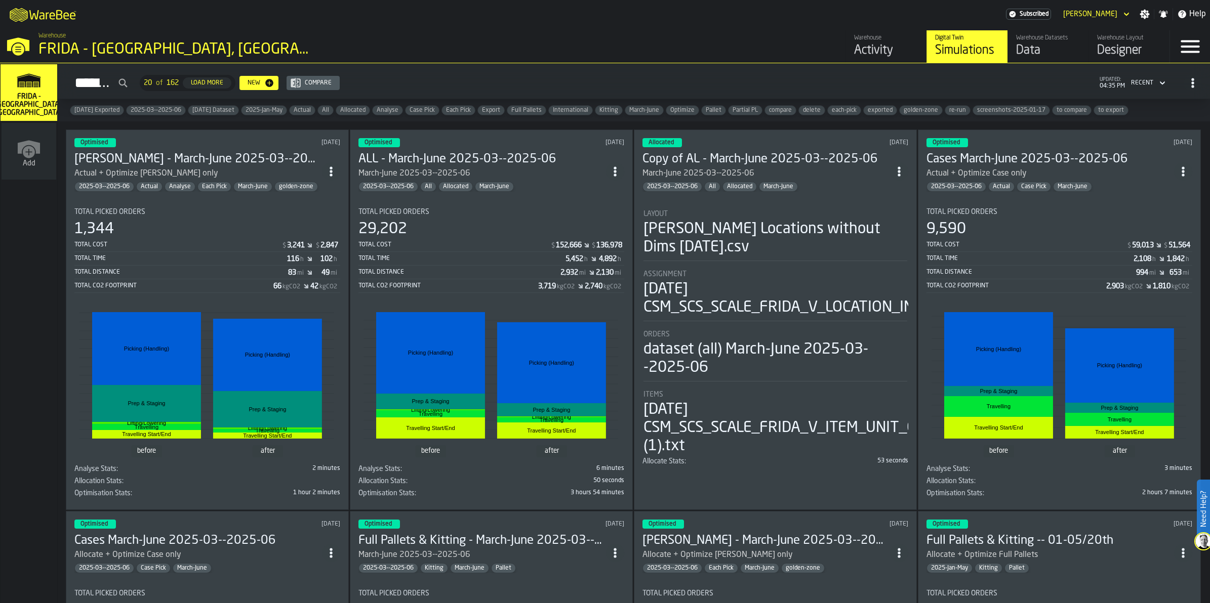
click at [1023, 43] on div "Data" at bounding box center [1048, 51] width 64 height 16
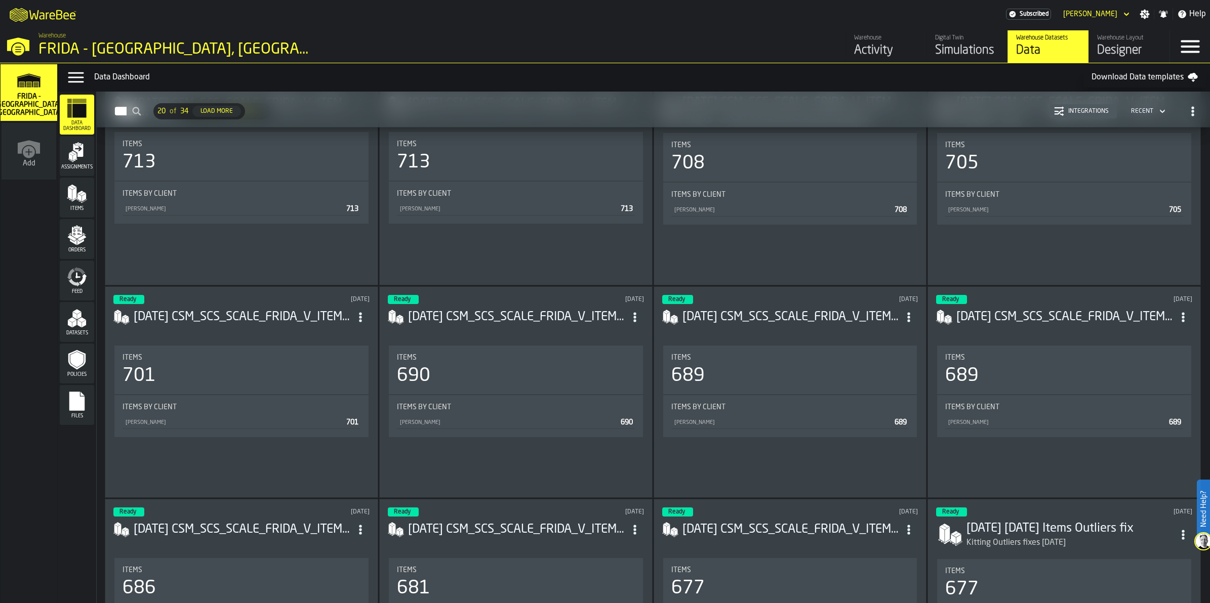
scroll to position [2215, 0]
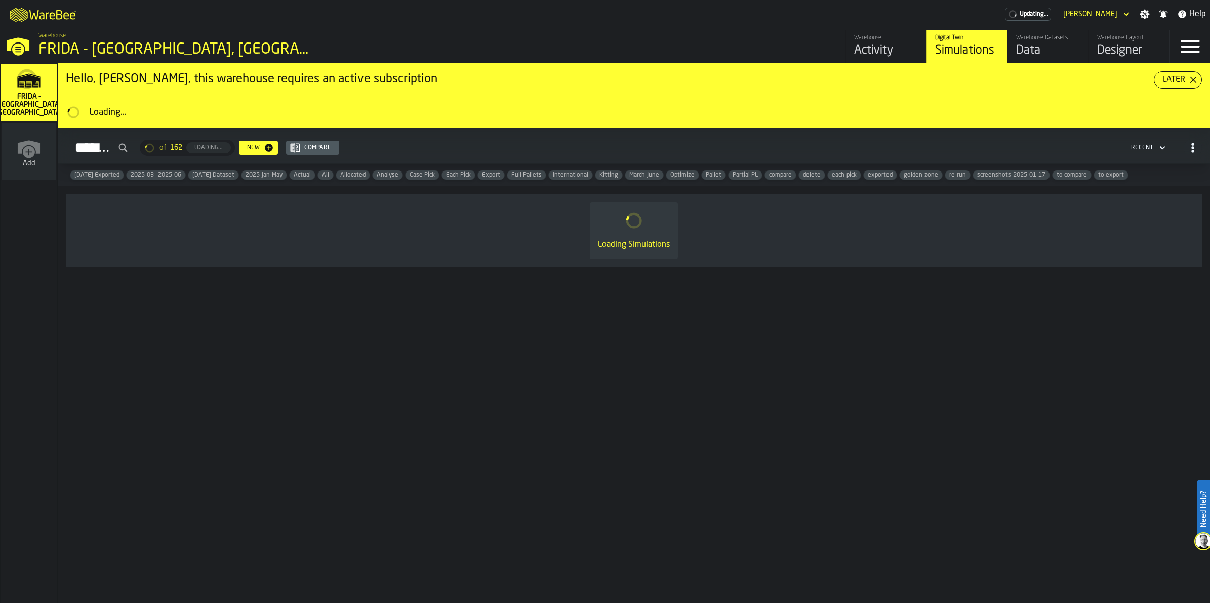
click at [1028, 53] on div "Data" at bounding box center [1048, 51] width 64 height 16
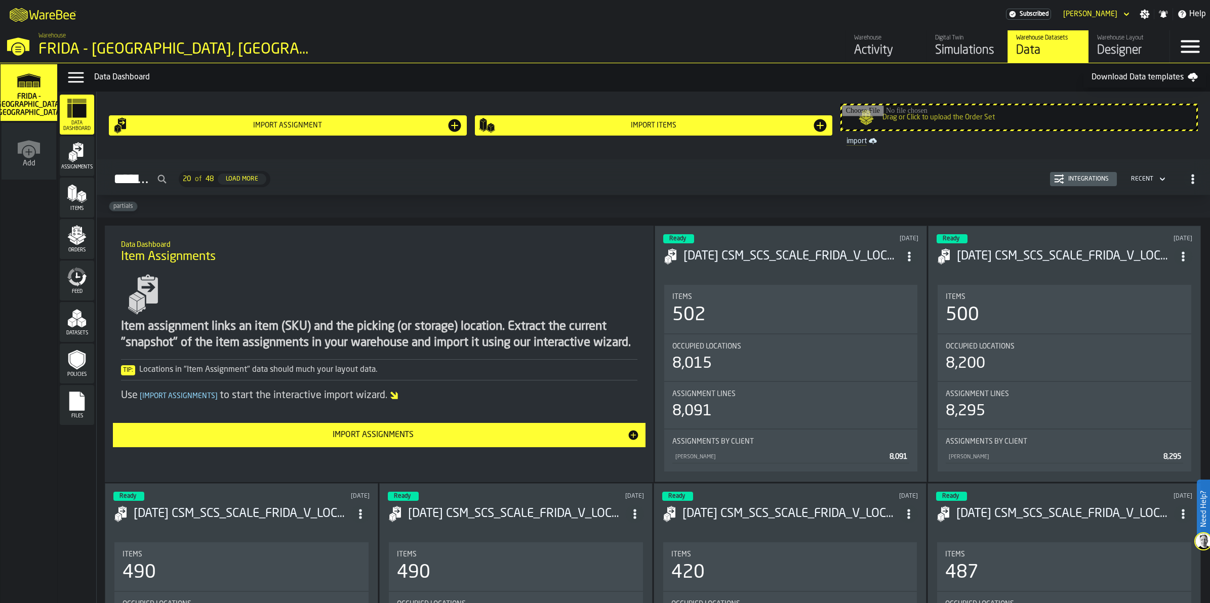
click at [1188, 179] on icon "button-Assignments" at bounding box center [1193, 179] width 10 height 10
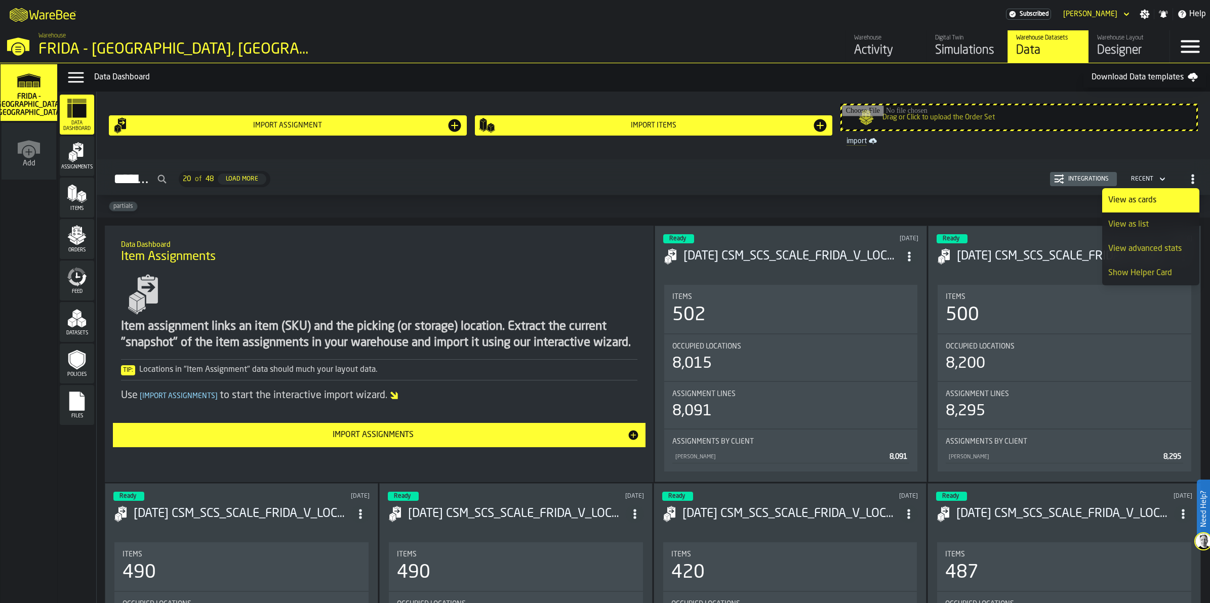
click at [1157, 220] on div "View as list" at bounding box center [1150, 225] width 85 height 12
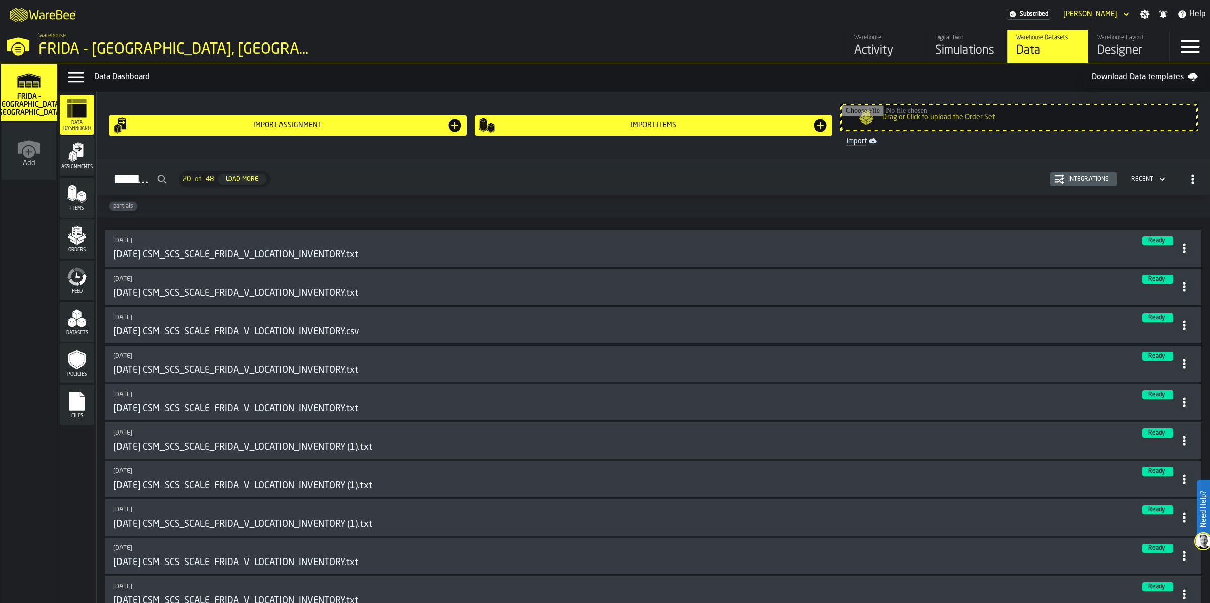
click at [1188, 179] on icon "button-Assignments" at bounding box center [1193, 179] width 10 height 10
click at [1155, 252] on div "View advanced stats" at bounding box center [1150, 249] width 85 height 12
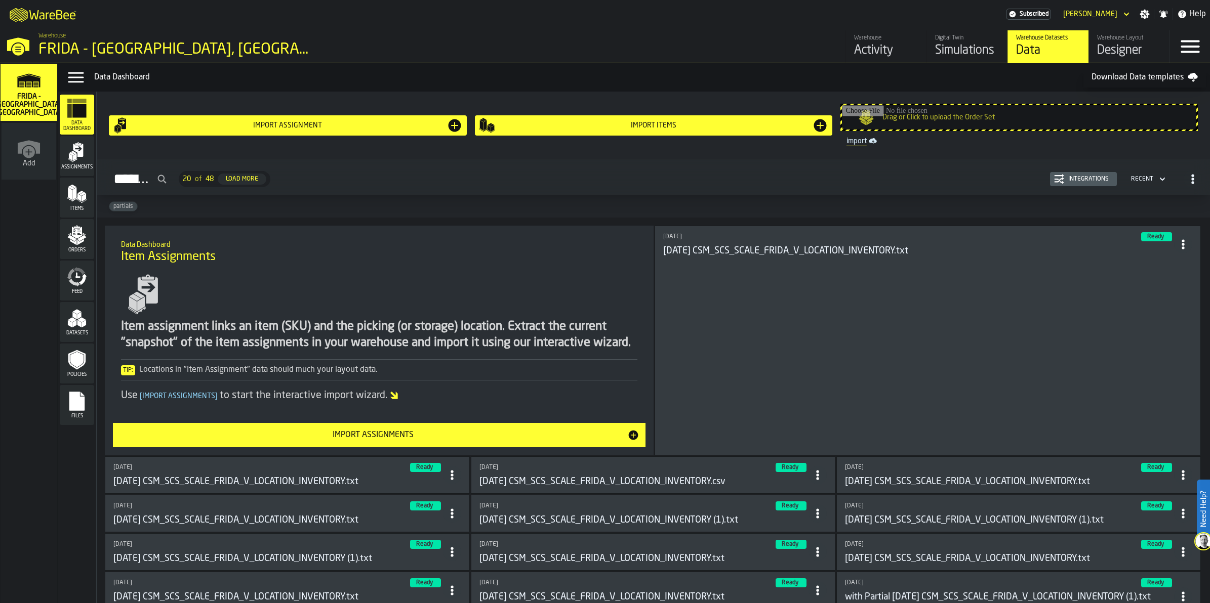
click at [1188, 179] on icon "button-Assignments" at bounding box center [1193, 179] width 10 height 10
click at [1158, 229] on div "View as list" at bounding box center [1150, 225] width 85 height 12
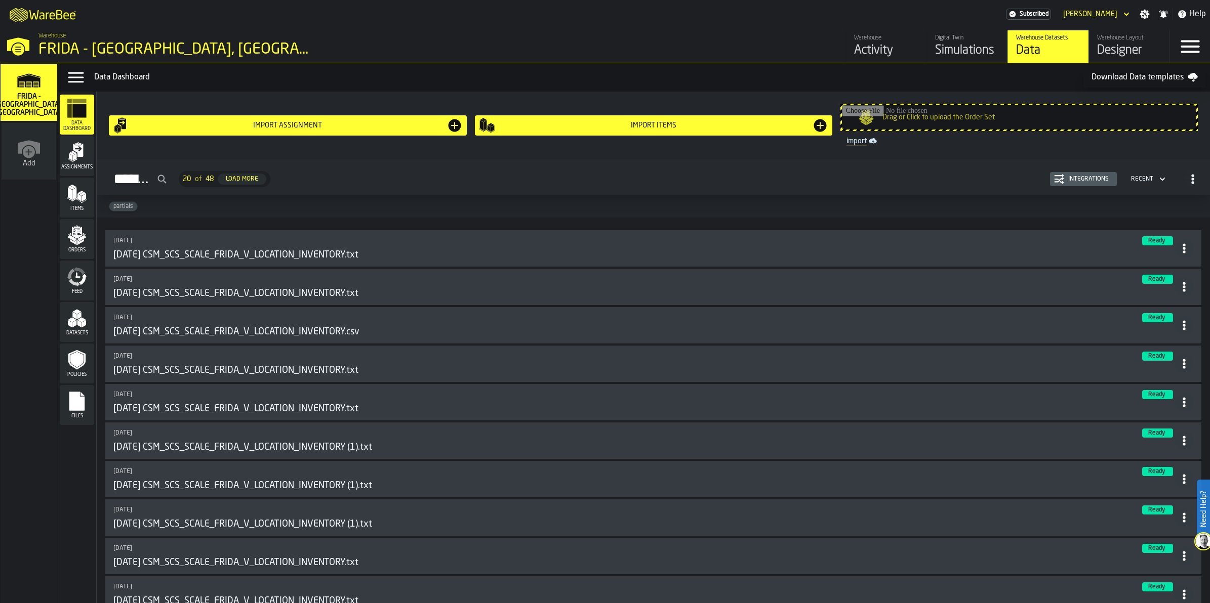
click at [1159, 181] on icon "button-Assignments" at bounding box center [1162, 179] width 10 height 12
click at [994, 204] on div "partials" at bounding box center [653, 206] width 1113 height 22
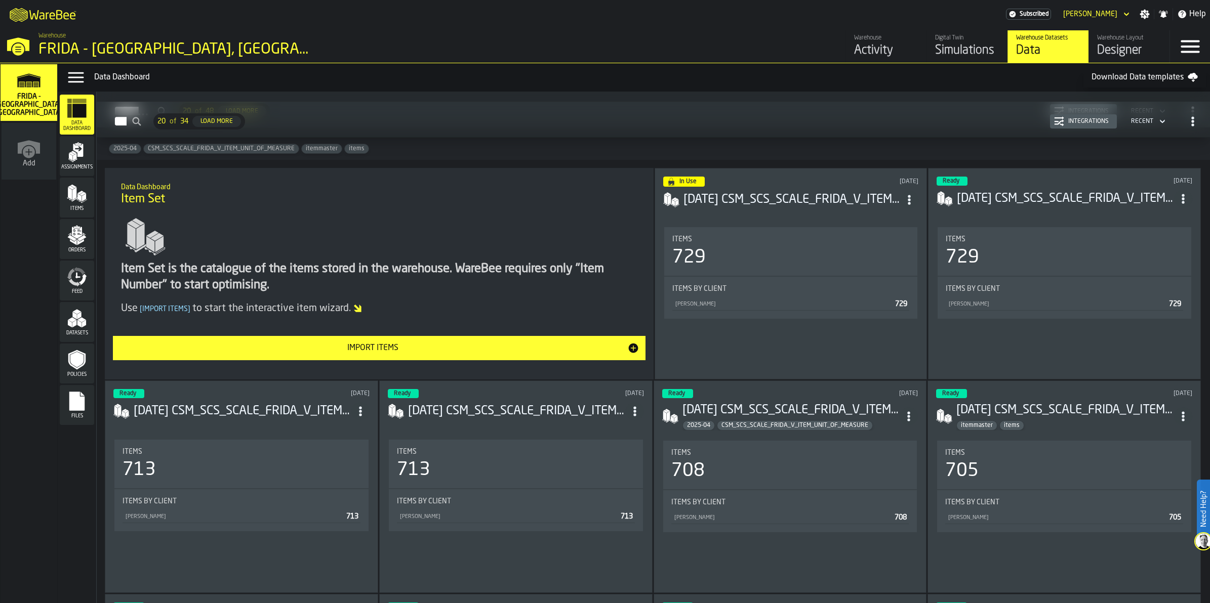
scroll to position [949, 0]
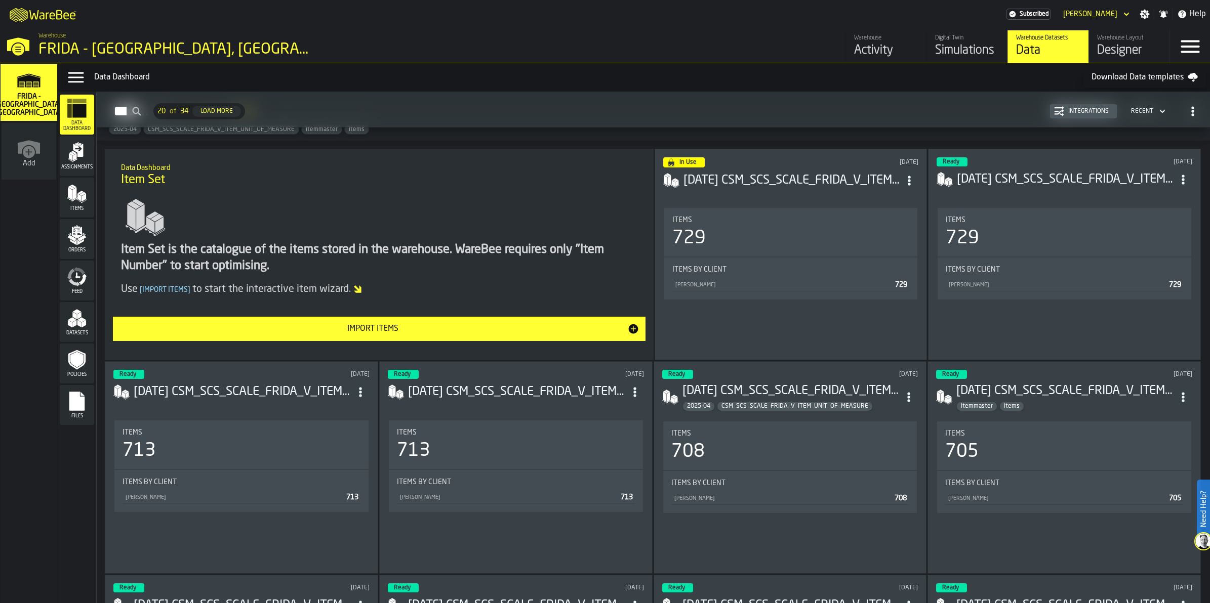
click at [1188, 113] on icon "button-Items" at bounding box center [1193, 111] width 10 height 10
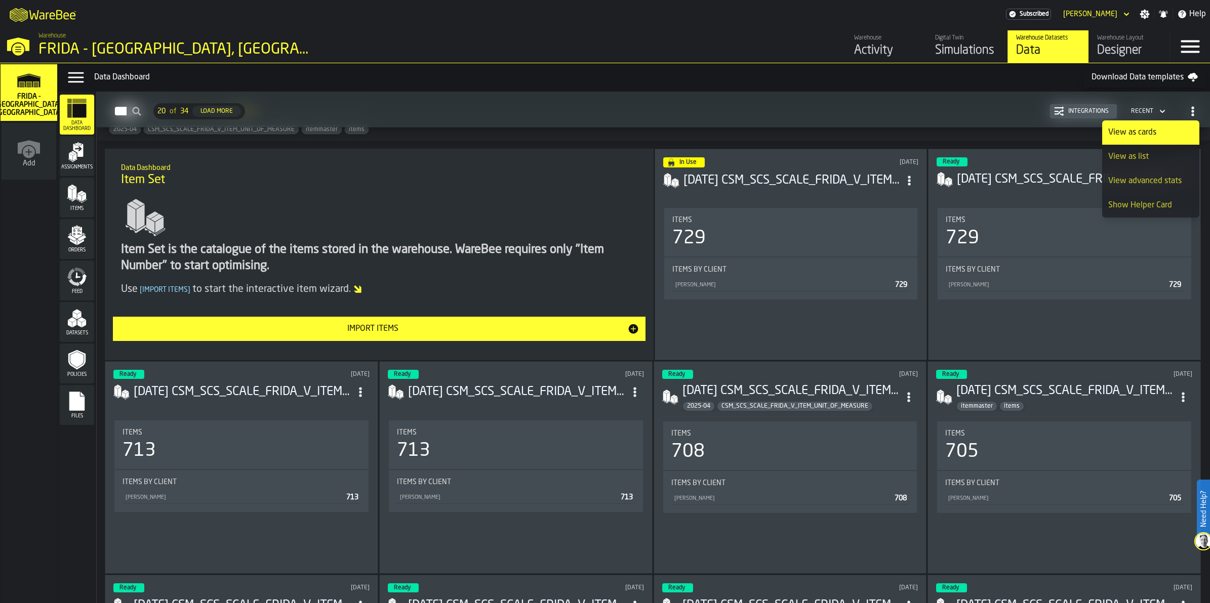
click at [1164, 157] on div "View as list" at bounding box center [1150, 157] width 85 height 12
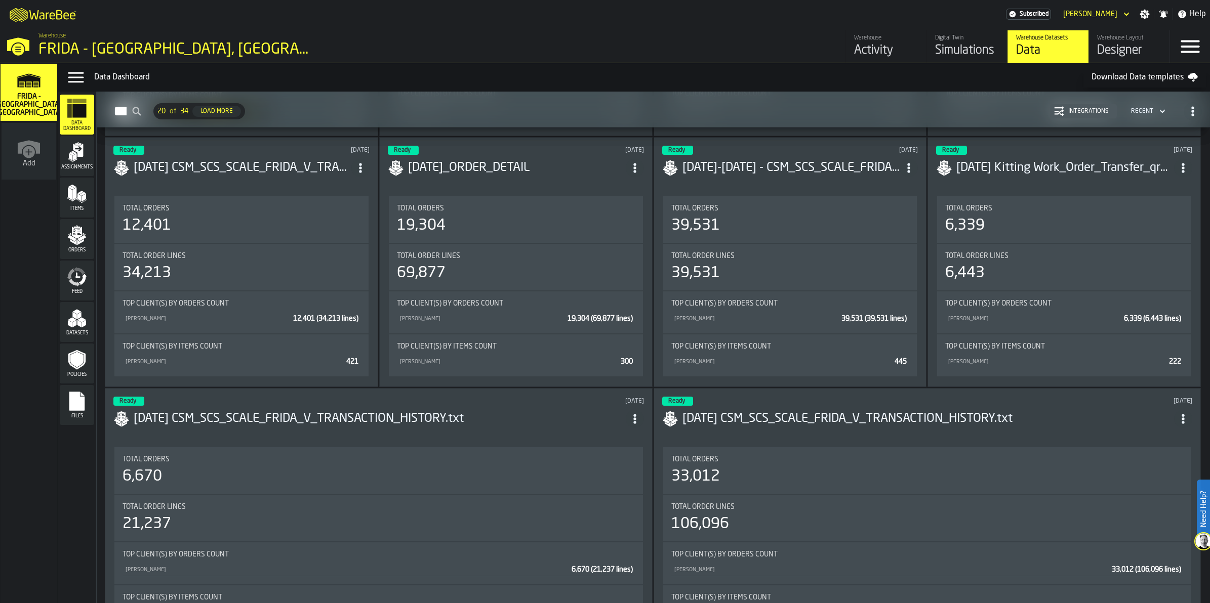
scroll to position [2719, 0]
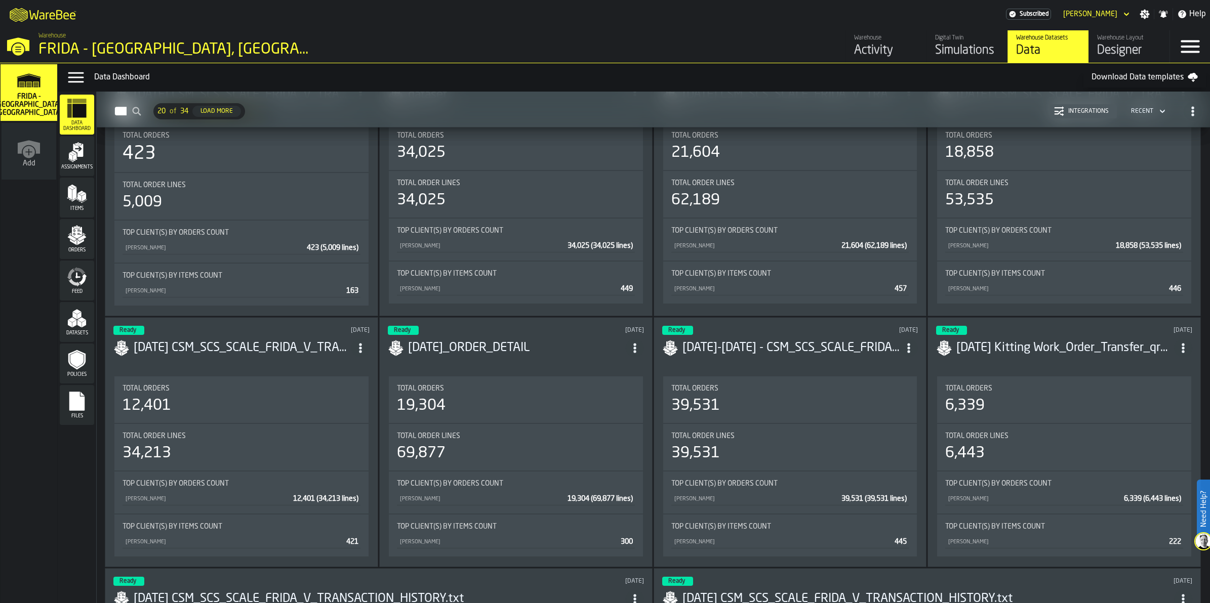
drag, startPoint x: 1209, startPoint y: 485, endPoint x: 1202, endPoint y: 100, distance: 384.3
click at [1202, 100] on div "Need Help? M A K I N G W A R E H O U S E S M O R E EF F I C I E N T Subscribed …" at bounding box center [605, 301] width 1210 height 603
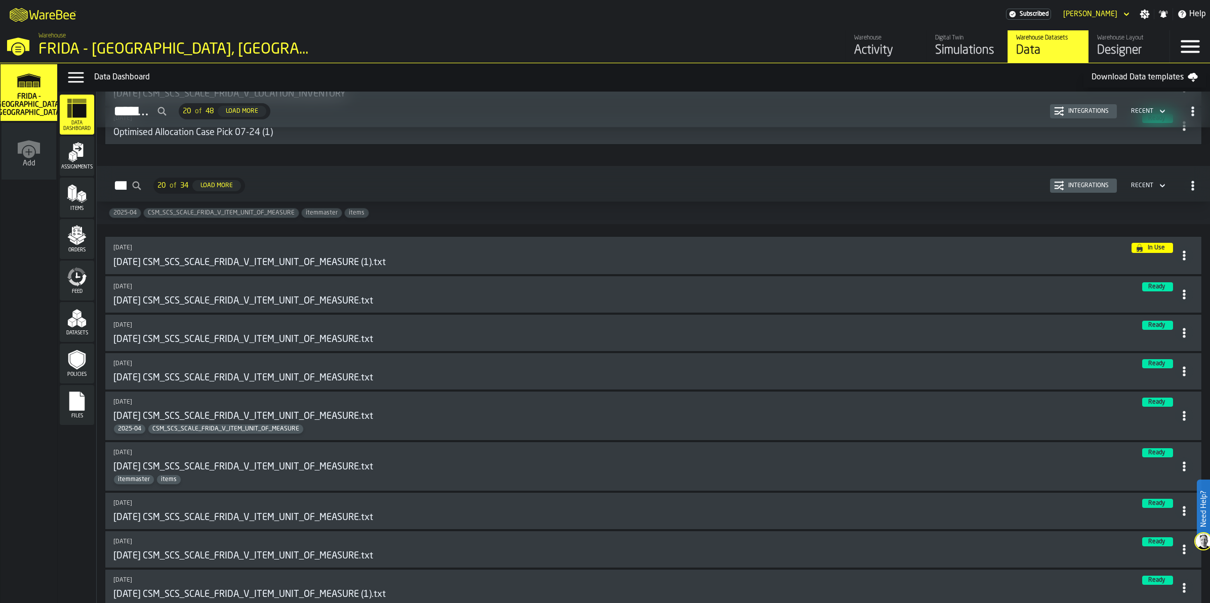
scroll to position [886, 0]
